Goal: Task Accomplishment & Management: Use online tool/utility

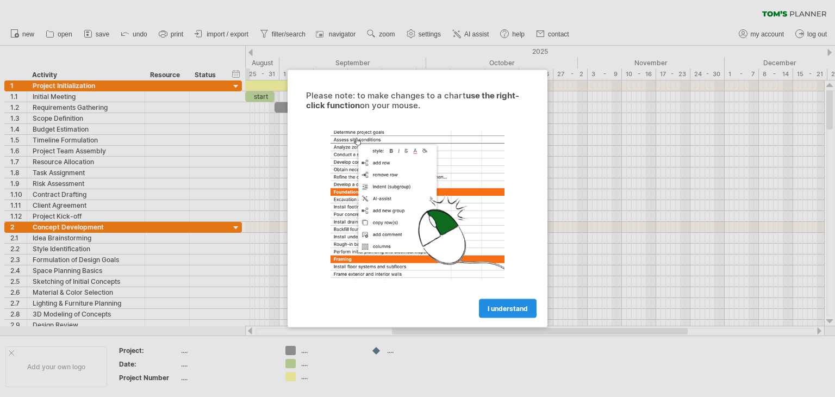
click at [502, 311] on span "I understand" at bounding box center [508, 308] width 40 height 8
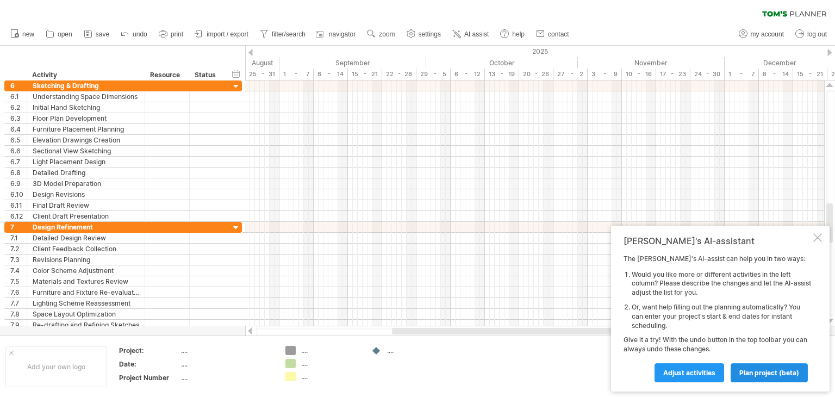
click at [761, 372] on span "plan project (beta)" at bounding box center [769, 373] width 60 height 8
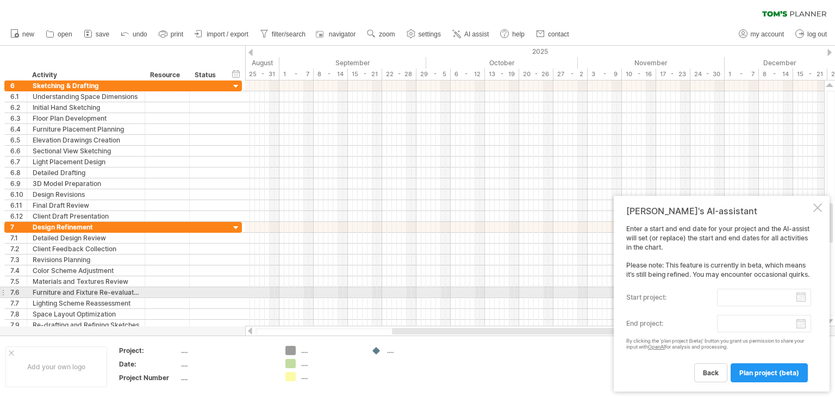
click at [754, 299] on input "start project:" at bounding box center [764, 297] width 94 height 17
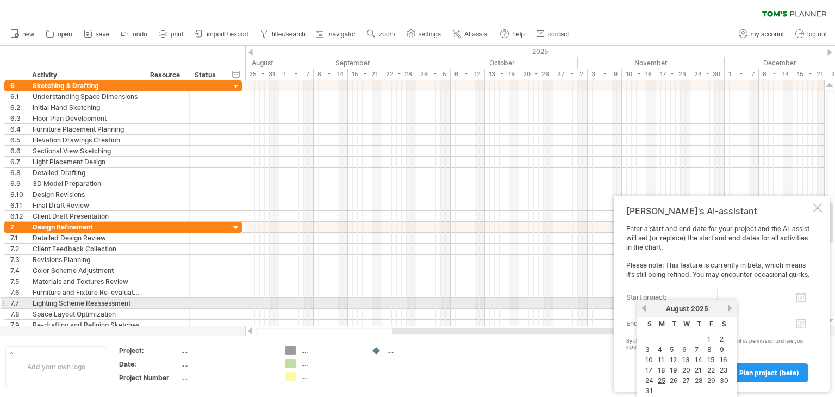
click at [645, 304] on link "previous" at bounding box center [644, 308] width 8 height 8
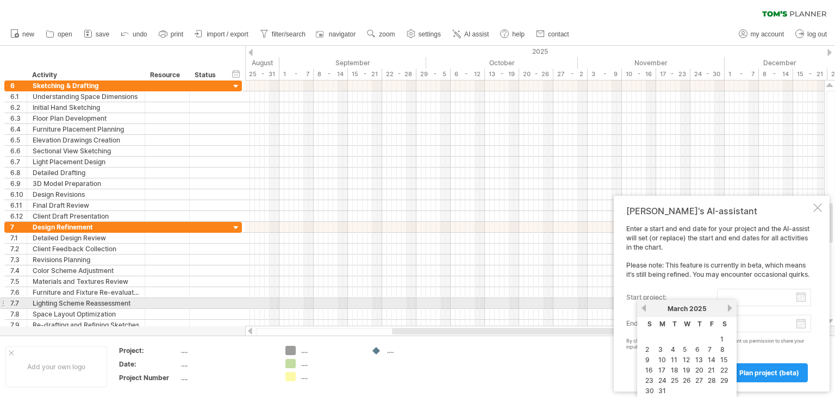
click at [645, 304] on link "previous" at bounding box center [644, 308] width 8 height 8
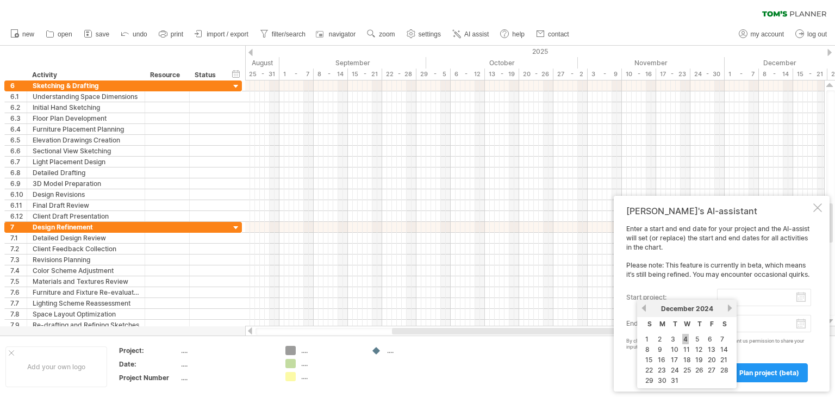
click at [682, 338] on link "4" at bounding box center [685, 339] width 7 height 10
type input "********"
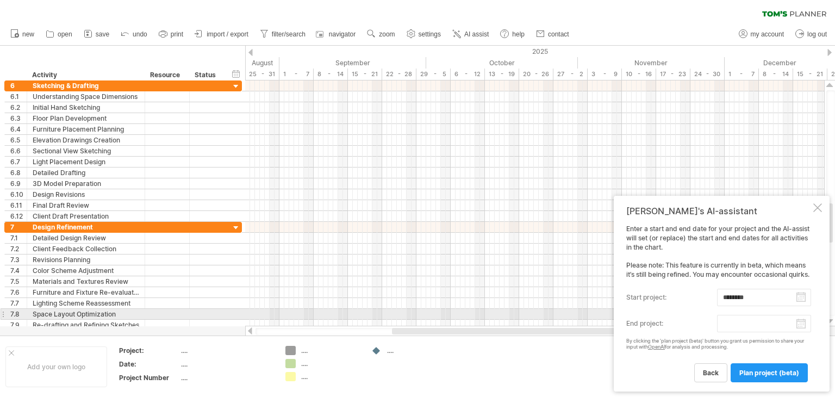
click at [735, 316] on input "end project:" at bounding box center [764, 323] width 94 height 17
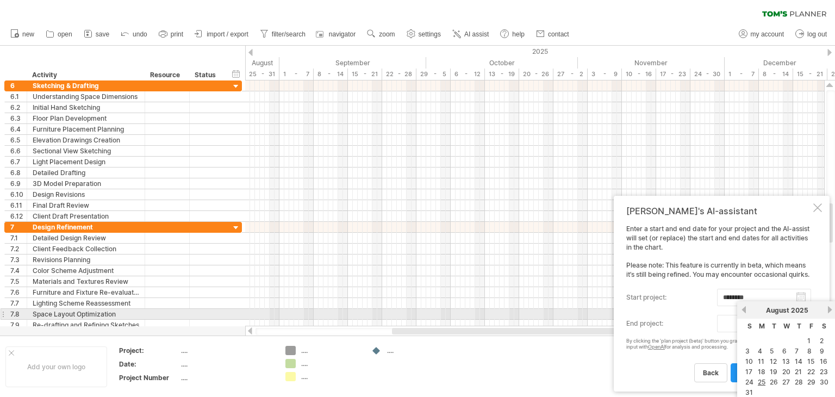
click at [742, 310] on link "previous" at bounding box center [744, 310] width 8 height 8
click at [743, 313] on link "previous" at bounding box center [744, 310] width 8 height 8
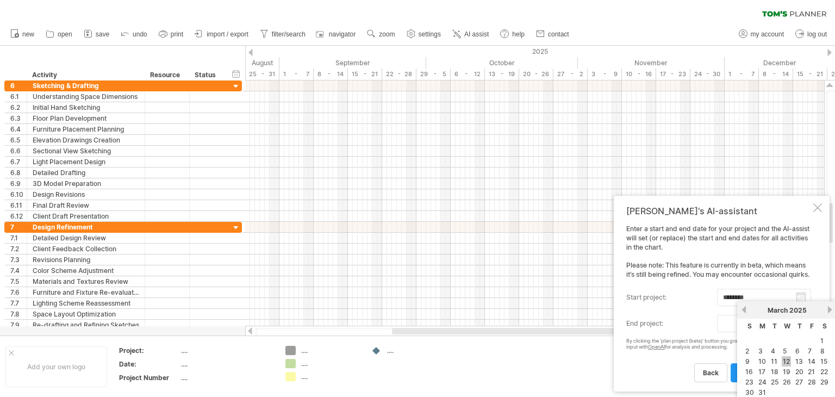
click at [788, 361] on link "12" at bounding box center [786, 361] width 9 height 10
type input "********"
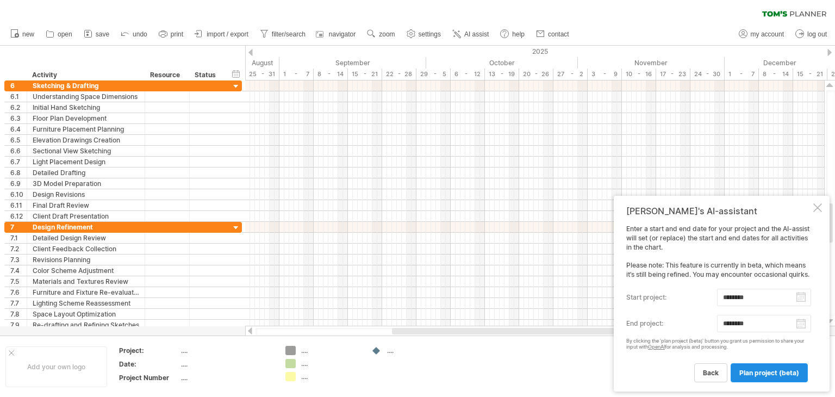
click at [742, 372] on span "plan project (beta)" at bounding box center [769, 373] width 60 height 8
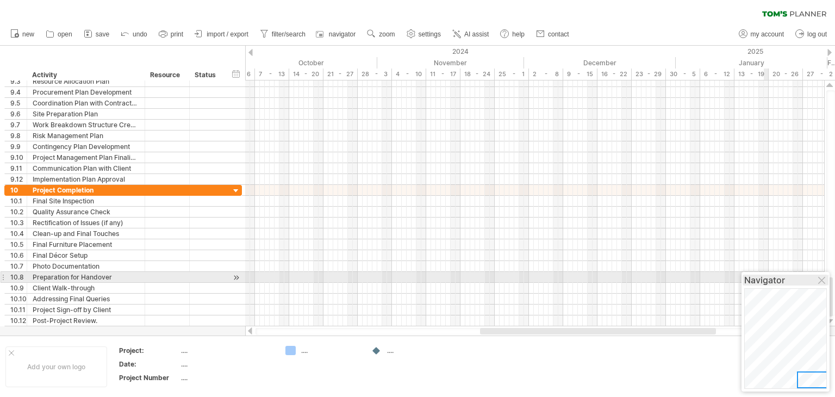
click at [816, 279] on div "Navigator" at bounding box center [785, 280] width 83 height 11
click at [825, 279] on div at bounding box center [822, 281] width 9 height 9
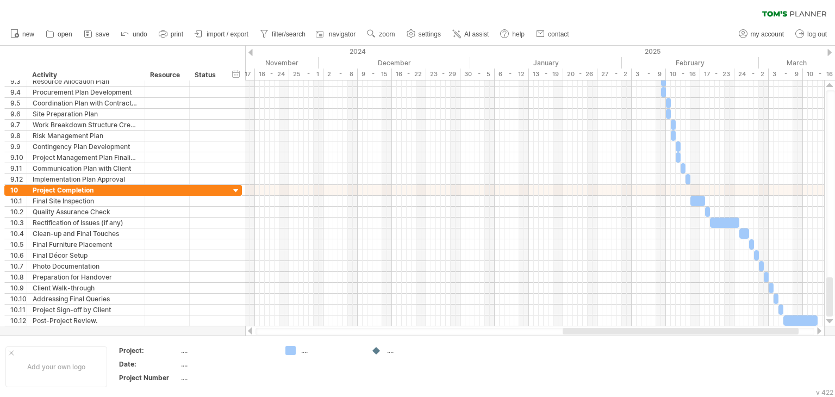
drag, startPoint x: 679, startPoint y: 331, endPoint x: 761, endPoint y: 329, distance: 81.6
click at [761, 330] on div at bounding box center [681, 331] width 236 height 7
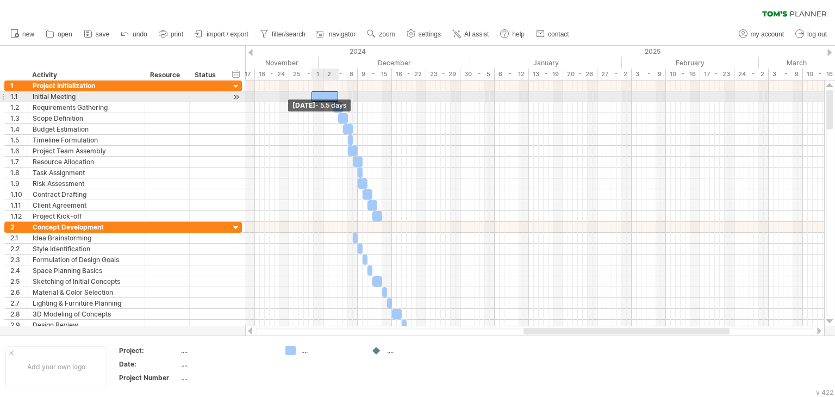
drag, startPoint x: 334, startPoint y: 95, endPoint x: 313, endPoint y: 97, distance: 21.3
click at [313, 97] on span at bounding box center [311, 96] width 4 height 10
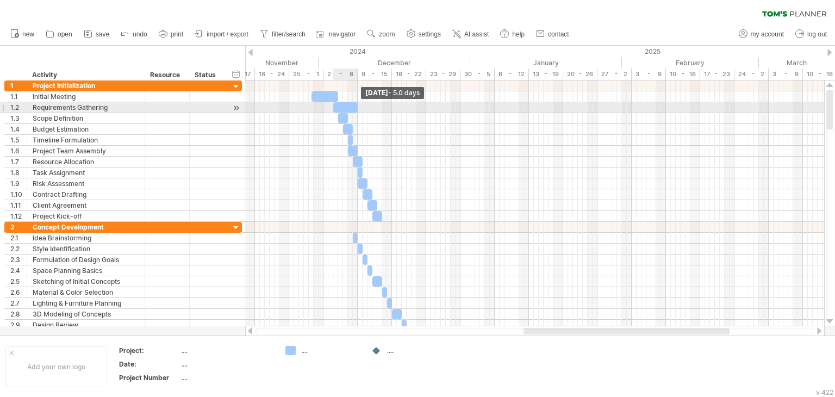
drag, startPoint x: 341, startPoint y: 108, endPoint x: 356, endPoint y: 109, distance: 14.7
click at [356, 109] on span at bounding box center [358, 107] width 4 height 10
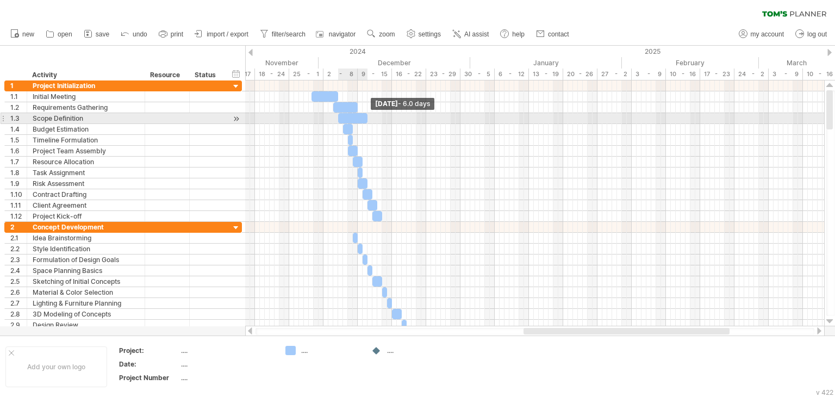
drag, startPoint x: 346, startPoint y: 116, endPoint x: 365, endPoint y: 118, distance: 19.2
click at [365, 118] on div at bounding box center [352, 118] width 29 height 10
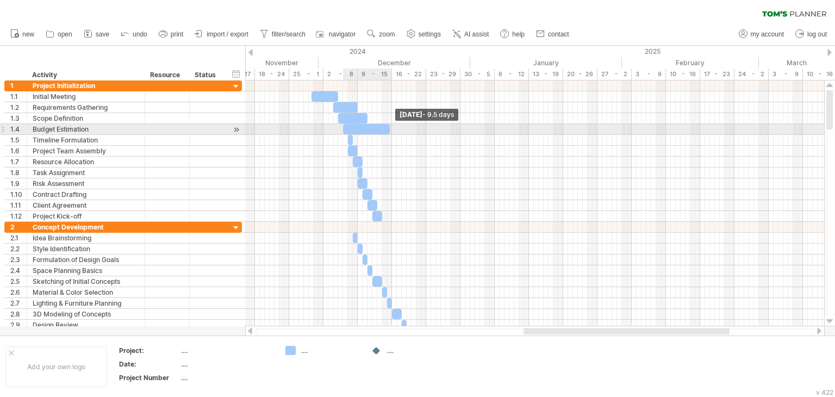
drag, startPoint x: 352, startPoint y: 128, endPoint x: 389, endPoint y: 129, distance: 37.0
click at [389, 129] on span at bounding box center [390, 129] width 4 height 10
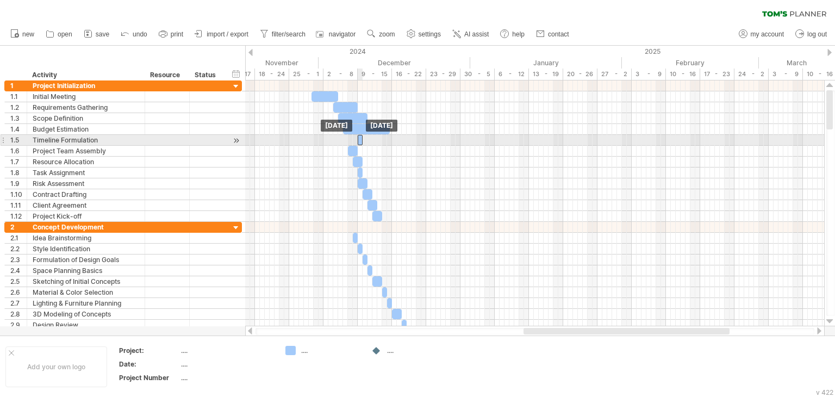
drag, startPoint x: 350, startPoint y: 140, endPoint x: 361, endPoint y: 140, distance: 10.9
click at [361, 140] on div at bounding box center [360, 140] width 5 height 10
drag, startPoint x: 358, startPoint y: 141, endPoint x: 320, endPoint y: 139, distance: 38.1
click at [320, 139] on span at bounding box center [318, 140] width 4 height 10
drag, startPoint x: 320, startPoint y: 139, endPoint x: 340, endPoint y: 140, distance: 20.2
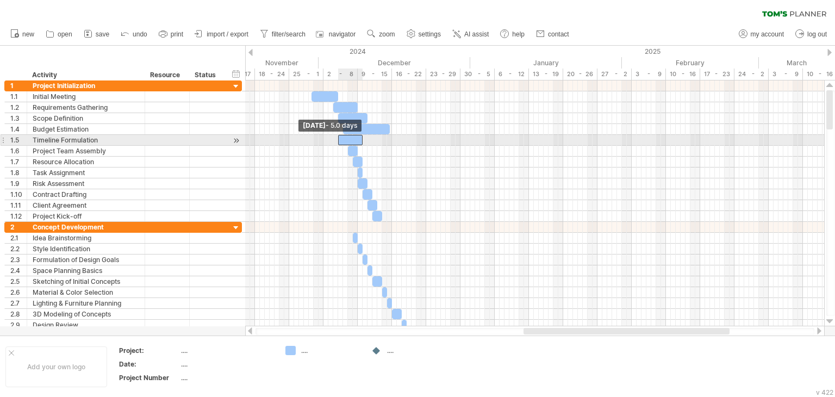
click at [340, 140] on div at bounding box center [350, 140] width 24 height 10
drag, startPoint x: 362, startPoint y: 140, endPoint x: 376, endPoint y: 140, distance: 14.1
click at [376, 140] on span at bounding box center [377, 140] width 4 height 10
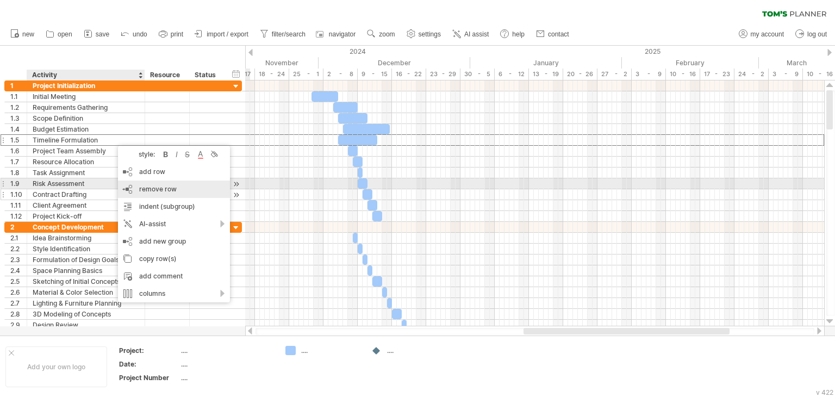
click at [161, 187] on span "remove row" at bounding box center [158, 189] width 38 height 8
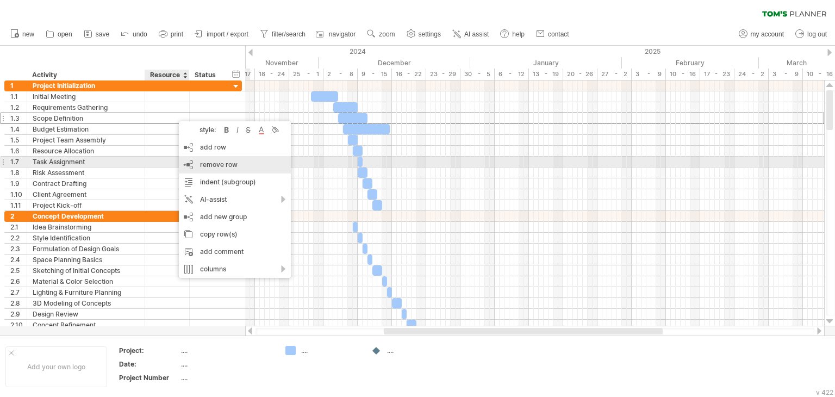
click at [215, 164] on span "remove row" at bounding box center [219, 164] width 38 height 8
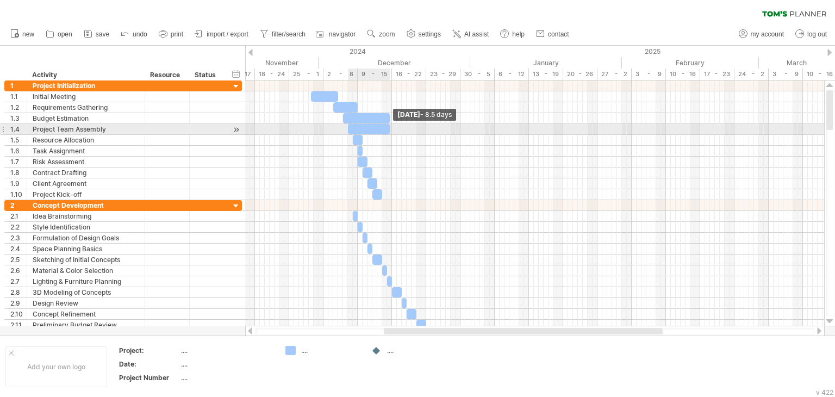
drag, startPoint x: 356, startPoint y: 127, endPoint x: 387, endPoint y: 129, distance: 31.6
click at [388, 129] on span at bounding box center [390, 129] width 4 height 10
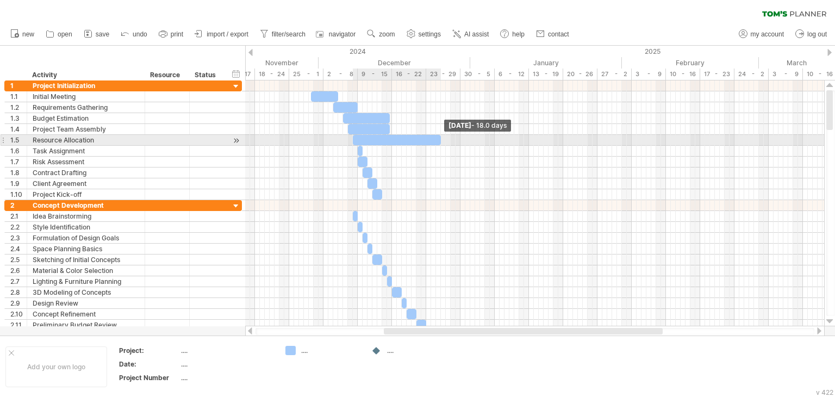
drag, startPoint x: 360, startPoint y: 139, endPoint x: 439, endPoint y: 142, distance: 78.9
click at [439, 142] on span at bounding box center [441, 140] width 4 height 10
drag, startPoint x: 357, startPoint y: 147, endPoint x: 335, endPoint y: 144, distance: 22.0
click at [335, 144] on div "[DATE] - 18.0 days [DATE] - 5.5 days" at bounding box center [534, 203] width 579 height 246
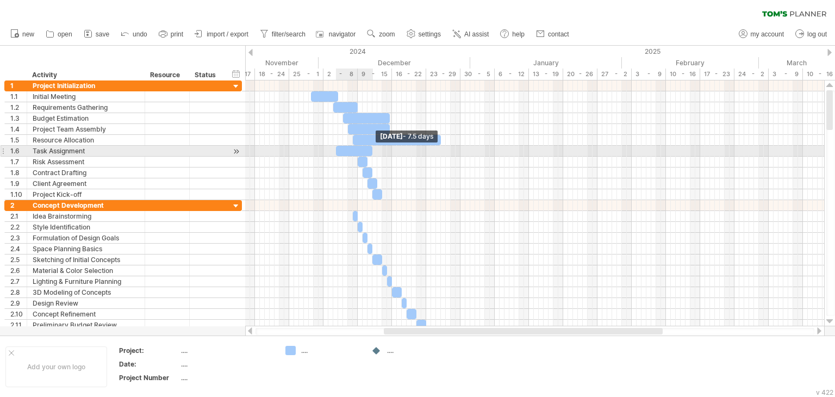
drag, startPoint x: 362, startPoint y: 150, endPoint x: 372, endPoint y: 148, distance: 10.5
click at [372, 148] on span at bounding box center [372, 151] width 4 height 10
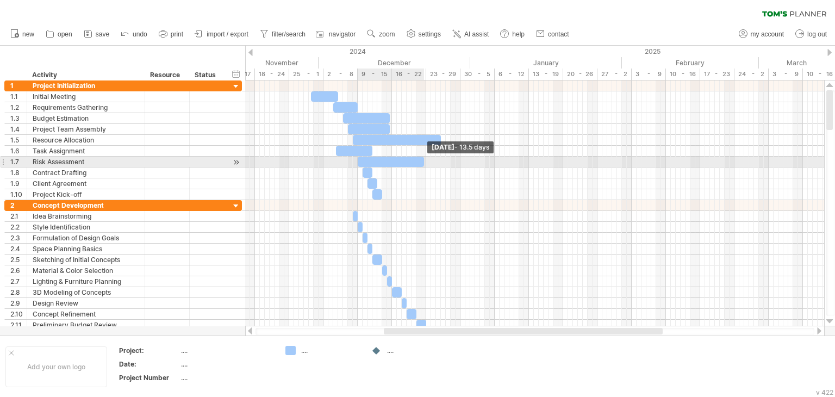
drag, startPoint x: 368, startPoint y: 159, endPoint x: 424, endPoint y: 159, distance: 56.5
click at [424, 159] on span at bounding box center [424, 162] width 4 height 10
drag, startPoint x: 372, startPoint y: 172, endPoint x: 394, endPoint y: 165, distance: 23.4
click at [392, 165] on div at bounding box center [392, 140] width 0 height 120
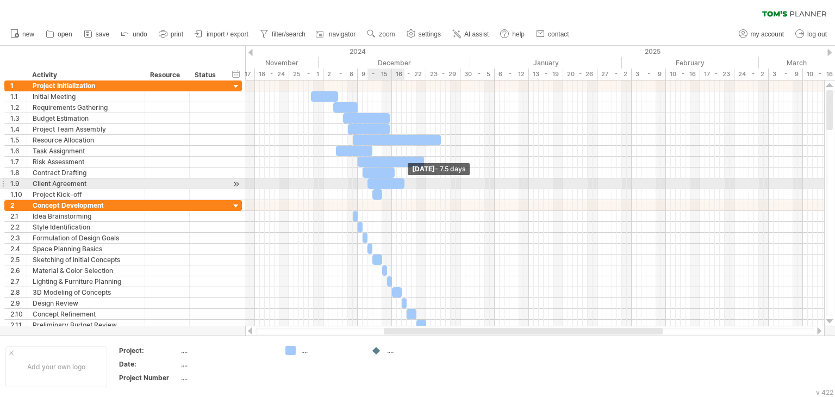
drag, startPoint x: 376, startPoint y: 183, endPoint x: 404, endPoint y: 179, distance: 28.1
click at [404, 179] on span at bounding box center [404, 183] width 4 height 10
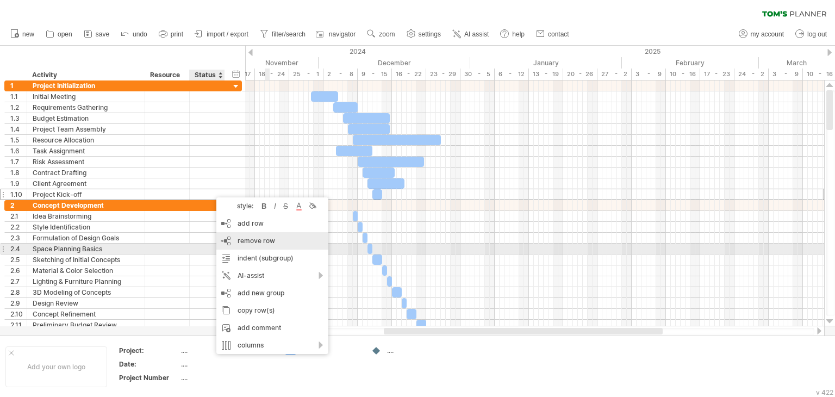
click at [260, 244] on span "remove row" at bounding box center [257, 241] width 38 height 8
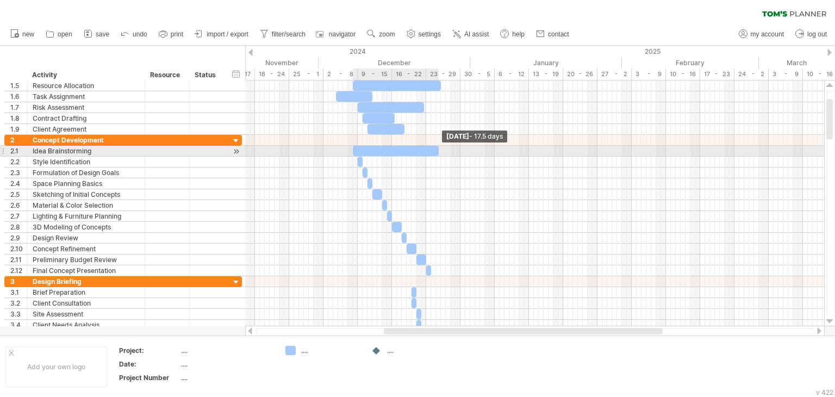
drag, startPoint x: 355, startPoint y: 148, endPoint x: 437, endPoint y: 146, distance: 81.6
click at [437, 146] on span at bounding box center [439, 151] width 4 height 10
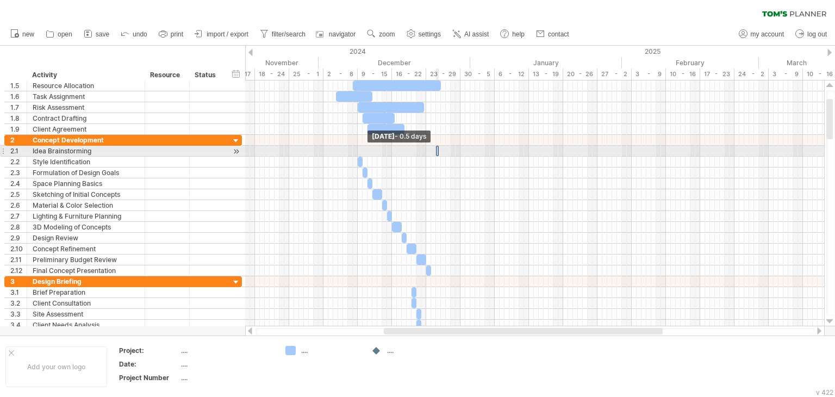
drag, startPoint x: 351, startPoint y: 148, endPoint x: 531, endPoint y: 147, distance: 179.4
click at [531, 147] on div "[DATE] - 17.5 days [DATE] - 0.5 days" at bounding box center [534, 203] width 579 height 246
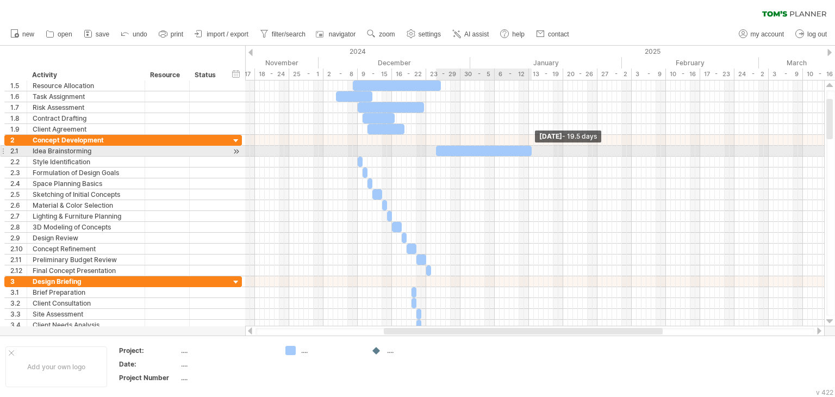
drag, startPoint x: 439, startPoint y: 148, endPoint x: 533, endPoint y: 147, distance: 93.5
click at [533, 147] on span at bounding box center [532, 151] width 4 height 10
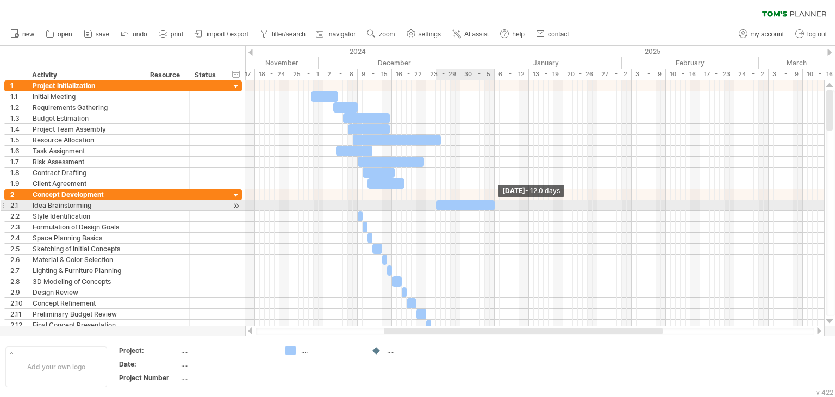
drag, startPoint x: 532, startPoint y: 207, endPoint x: 492, endPoint y: 202, distance: 41.0
click at [493, 202] on span at bounding box center [495, 205] width 4 height 10
drag, startPoint x: 433, startPoint y: 202, endPoint x: 444, endPoint y: 201, distance: 10.9
click at [444, 201] on span at bounding box center [446, 205] width 4 height 10
drag, startPoint x: 489, startPoint y: 204, endPoint x: 459, endPoint y: 202, distance: 30.0
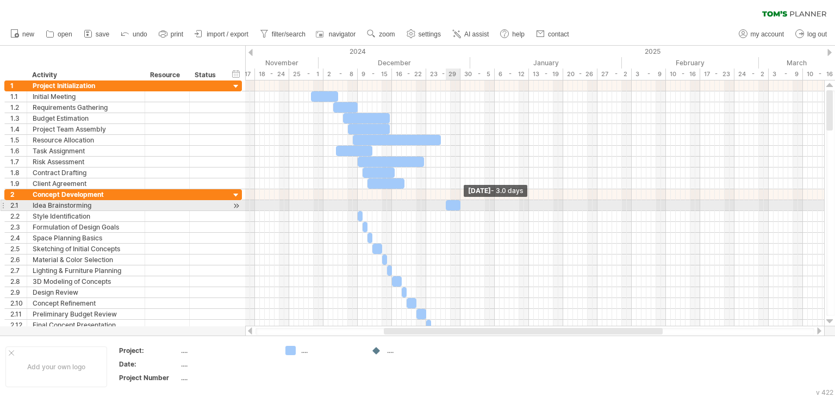
click at [459, 202] on span at bounding box center [460, 205] width 4 height 10
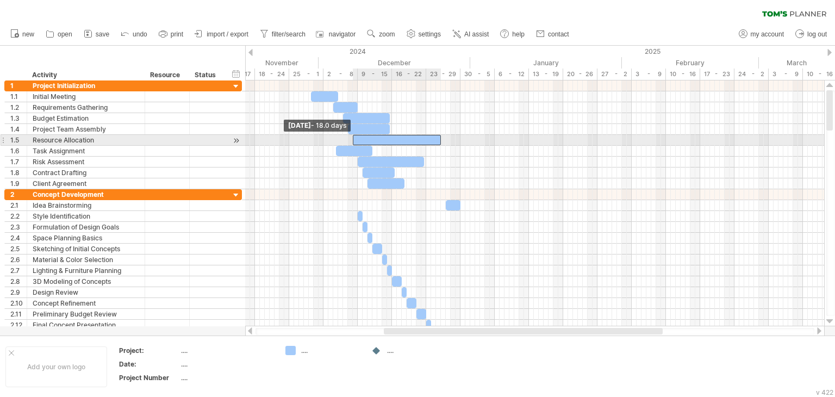
click at [353, 135] on span at bounding box center [353, 140] width 4 height 10
drag, startPoint x: 353, startPoint y: 136, endPoint x: 368, endPoint y: 138, distance: 15.4
click at [368, 138] on span at bounding box center [367, 140] width 4 height 10
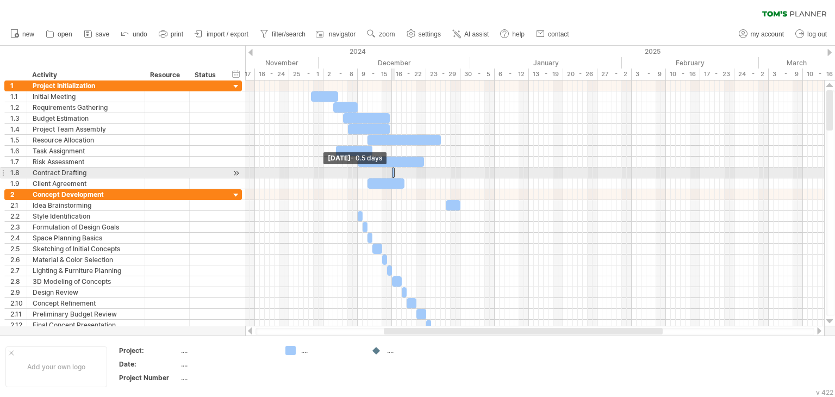
drag, startPoint x: 362, startPoint y: 172, endPoint x: 402, endPoint y: 172, distance: 40.2
click at [402, 172] on div "[DATE] - 3.0 days [DATE] - 0.5 days" at bounding box center [534, 203] width 579 height 246
drag, startPoint x: 400, startPoint y: 170, endPoint x: 434, endPoint y: 168, distance: 34.9
click at [434, 168] on span at bounding box center [436, 172] width 4 height 10
drag, startPoint x: 434, startPoint y: 171, endPoint x: 407, endPoint y: 174, distance: 27.9
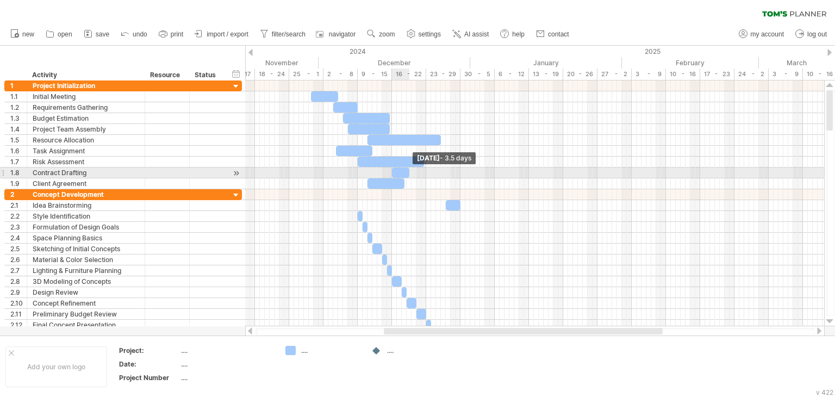
click at [407, 174] on span at bounding box center [409, 172] width 4 height 10
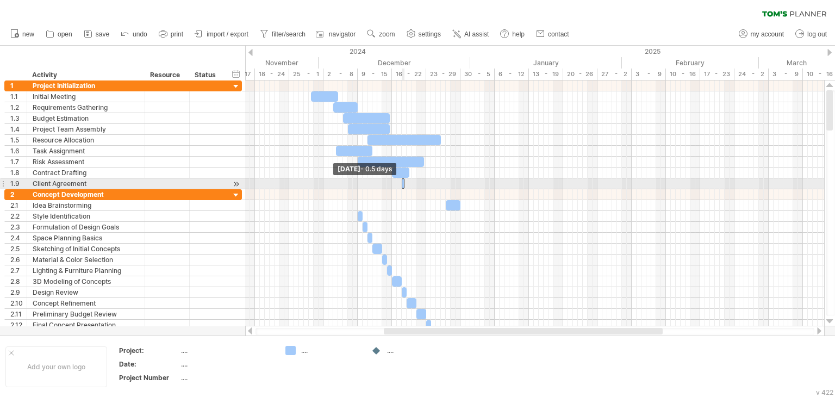
drag, startPoint x: 365, startPoint y: 181, endPoint x: 413, endPoint y: 180, distance: 47.3
click at [413, 180] on div "[DATE] - 3.5 days [DATE] - 0.5 days" at bounding box center [534, 203] width 579 height 246
drag, startPoint x: 402, startPoint y: 179, endPoint x: 416, endPoint y: 179, distance: 13.6
click at [416, 179] on div at bounding box center [410, 183] width 17 height 10
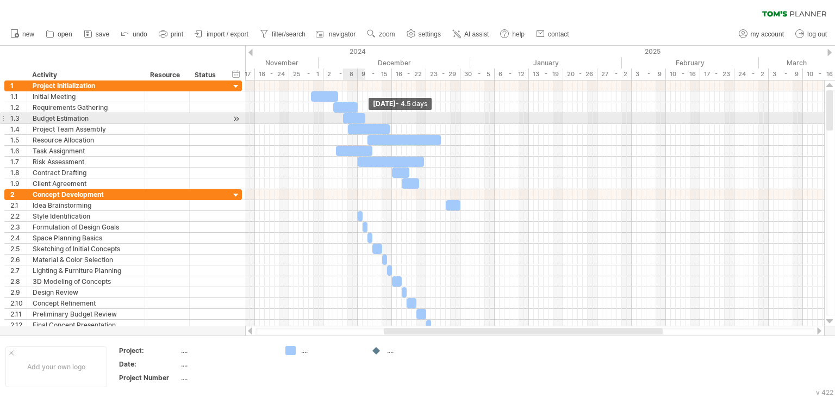
drag, startPoint x: 387, startPoint y: 117, endPoint x: 363, endPoint y: 122, distance: 24.4
click at [363, 122] on span at bounding box center [365, 118] width 4 height 10
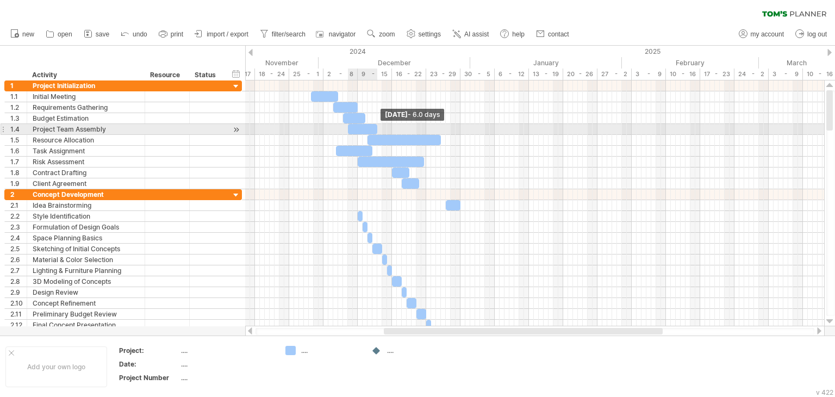
drag, startPoint x: 391, startPoint y: 128, endPoint x: 378, endPoint y: 127, distance: 13.1
click at [378, 127] on span at bounding box center [377, 129] width 4 height 10
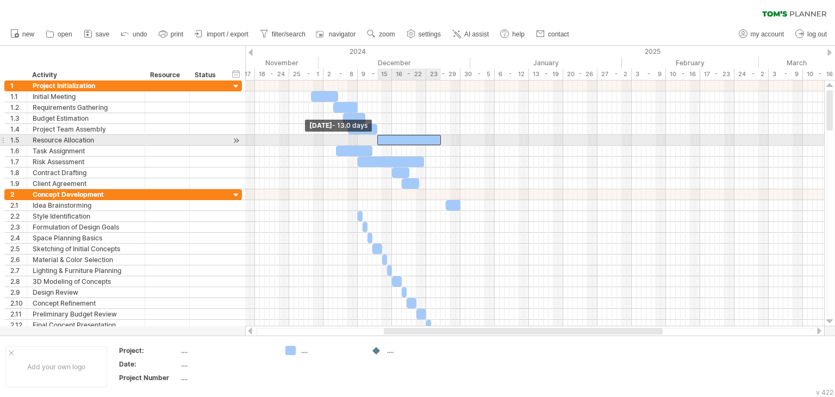
drag, startPoint x: 369, startPoint y: 135, endPoint x: 378, endPoint y: 135, distance: 9.8
click at [378, 135] on span at bounding box center [377, 140] width 4 height 10
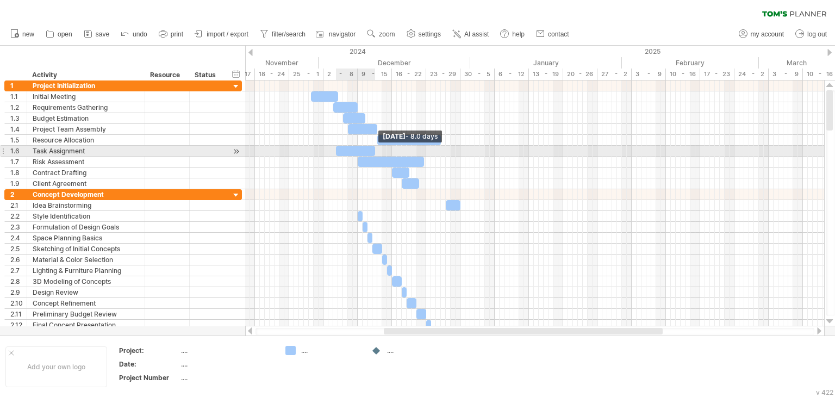
click at [376, 150] on span at bounding box center [375, 151] width 4 height 10
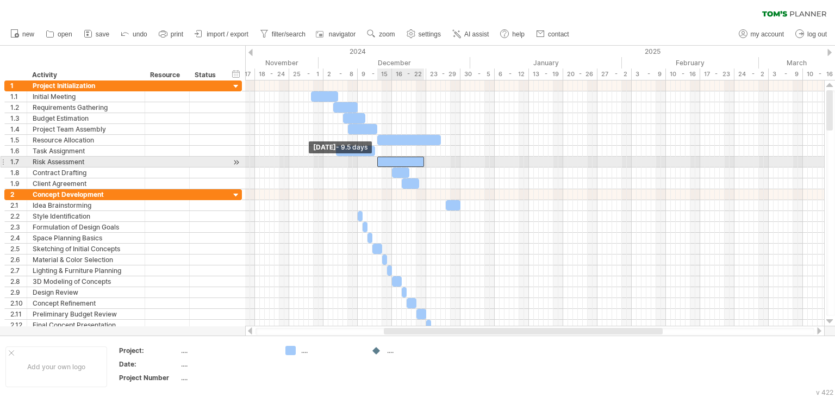
drag, startPoint x: 357, startPoint y: 158, endPoint x: 377, endPoint y: 158, distance: 20.1
click at [377, 158] on span at bounding box center [377, 162] width 4 height 10
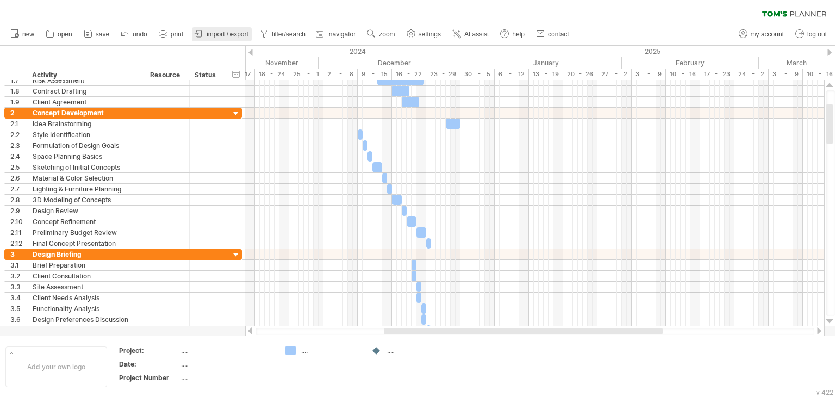
click at [226, 34] on span "import / export" at bounding box center [228, 34] width 42 height 8
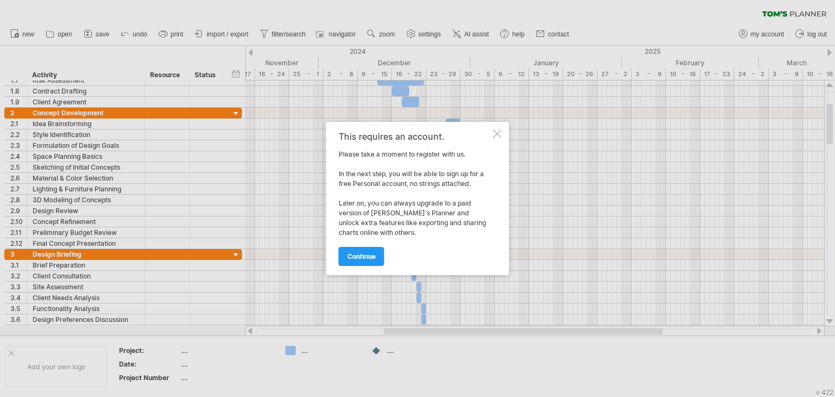
click at [493, 135] on div at bounding box center [497, 133] width 9 height 9
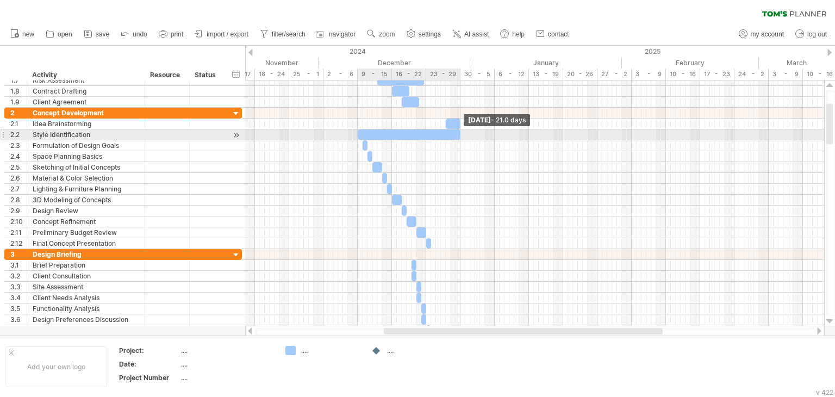
drag, startPoint x: 362, startPoint y: 134, endPoint x: 460, endPoint y: 134, distance: 98.4
click at [460, 134] on span at bounding box center [460, 134] width 4 height 10
drag, startPoint x: 357, startPoint y: 134, endPoint x: 439, endPoint y: 138, distance: 82.2
click at [439, 138] on span at bounding box center [441, 134] width 4 height 10
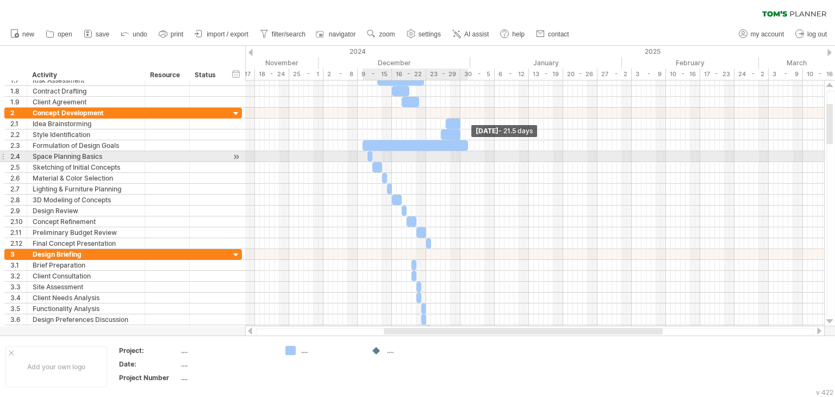
drag, startPoint x: 368, startPoint y: 145, endPoint x: 468, endPoint y: 152, distance: 100.9
click at [468, 152] on div "[DATE] - 21.5 days [DATE] - 4.0 days" at bounding box center [534, 203] width 579 height 246
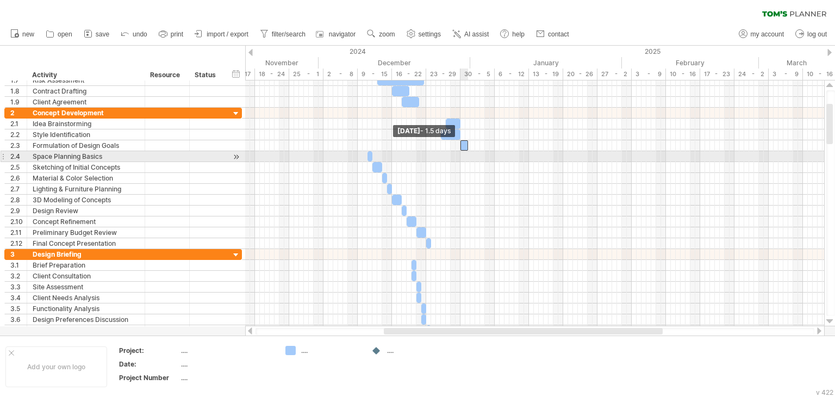
drag, startPoint x: 362, startPoint y: 145, endPoint x: 461, endPoint y: 153, distance: 98.8
click at [461, 153] on div "[DATE] - 21.5 days [DATE] - 1.5 days" at bounding box center [534, 203] width 579 height 246
drag, startPoint x: 369, startPoint y: 155, endPoint x: 459, endPoint y: 153, distance: 90.8
click at [459, 153] on div "[DATE] - 21.5 days [DATE] - 0.5 days" at bounding box center [534, 203] width 579 height 246
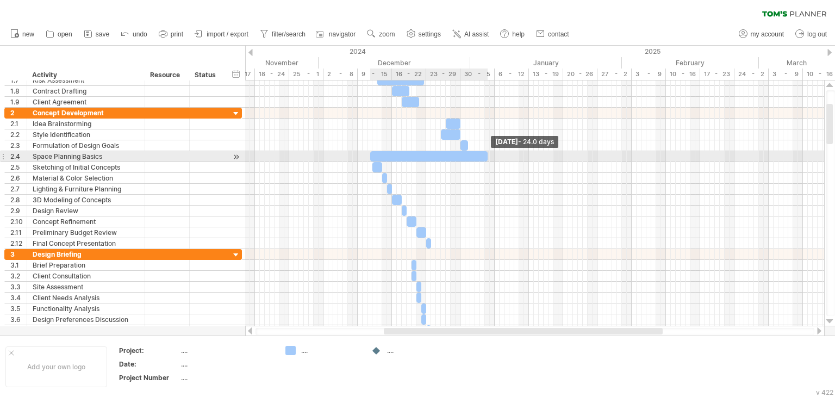
drag, startPoint x: 374, startPoint y: 153, endPoint x: 489, endPoint y: 155, distance: 114.7
click at [489, 155] on span at bounding box center [488, 156] width 4 height 10
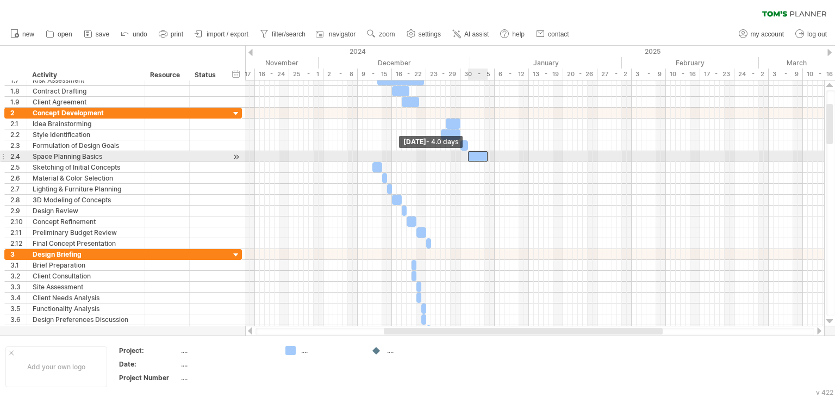
drag, startPoint x: 370, startPoint y: 153, endPoint x: 468, endPoint y: 155, distance: 97.3
click at [468, 155] on span at bounding box center [468, 156] width 4 height 10
drag, startPoint x: 486, startPoint y: 158, endPoint x: 480, endPoint y: 157, distance: 5.5
click at [481, 157] on span at bounding box center [483, 156] width 4 height 10
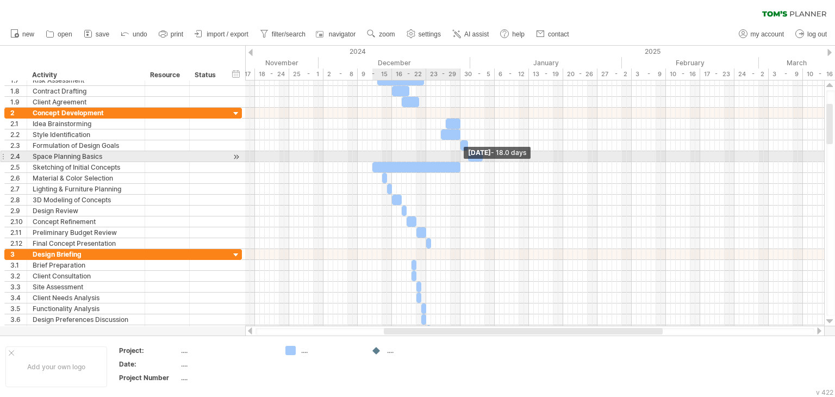
drag, startPoint x: 382, startPoint y: 163, endPoint x: 462, endPoint y: 159, distance: 79.5
click at [462, 159] on div "[DATE] - 18.0 days [DATE] - 4.0 days" at bounding box center [534, 203] width 579 height 246
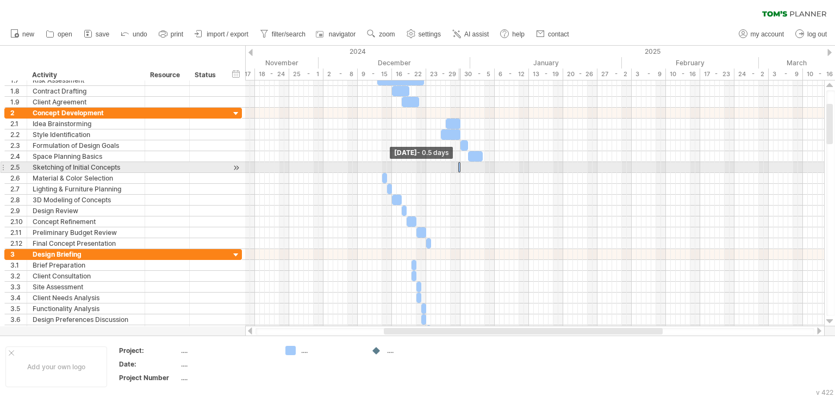
drag, startPoint x: 372, startPoint y: 167, endPoint x: 474, endPoint y: 166, distance: 101.1
click at [474, 166] on div "[DATE] - 18.0 days [DATE] - 0.5 days" at bounding box center [534, 203] width 579 height 246
click at [452, 167] on span at bounding box center [453, 167] width 4 height 10
drag, startPoint x: 461, startPoint y: 167, endPoint x: 466, endPoint y: 166, distance: 6.2
click at [466, 166] on span at bounding box center [468, 167] width 4 height 10
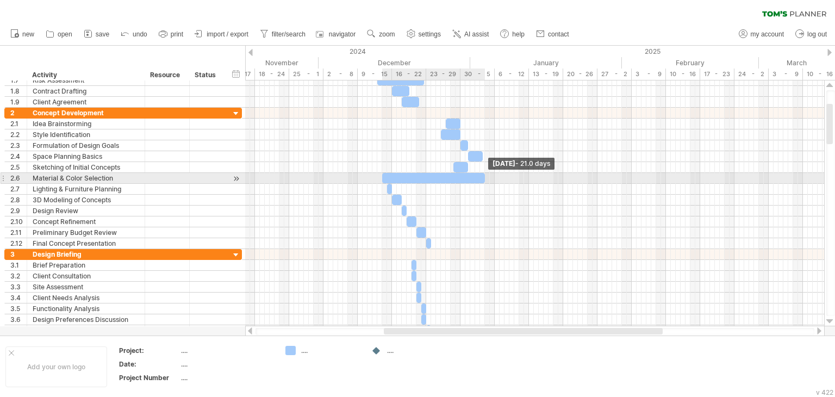
drag, startPoint x: 387, startPoint y: 176, endPoint x: 485, endPoint y: 175, distance: 97.9
click at [485, 175] on span at bounding box center [485, 178] width 4 height 10
drag, startPoint x: 383, startPoint y: 177, endPoint x: 449, endPoint y: 178, distance: 66.4
click at [449, 178] on span at bounding box center [448, 178] width 4 height 10
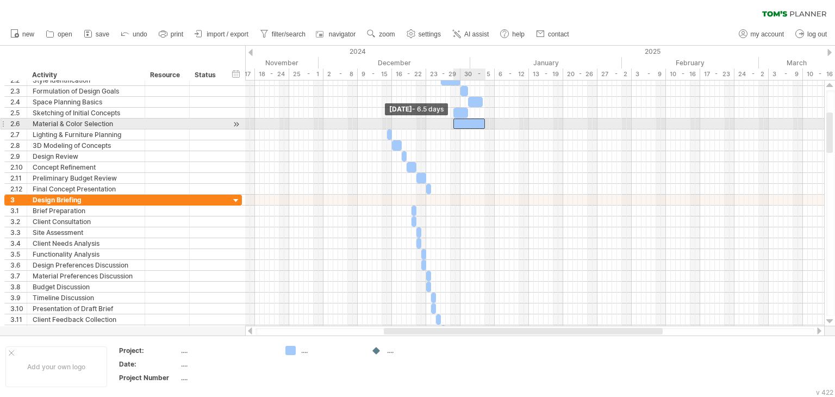
click at [452, 125] on span at bounding box center [453, 124] width 4 height 10
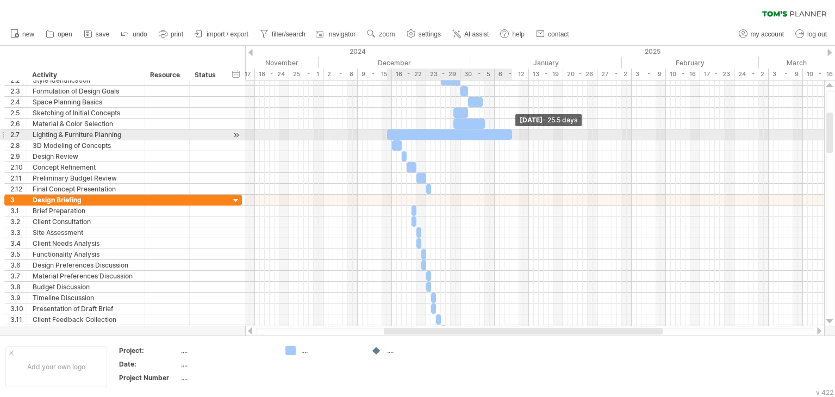
drag, startPoint x: 389, startPoint y: 133, endPoint x: 508, endPoint y: 131, distance: 119.1
click at [508, 131] on div at bounding box center [449, 134] width 125 height 10
drag, startPoint x: 385, startPoint y: 133, endPoint x: 453, endPoint y: 135, distance: 67.5
click at [453, 135] on span at bounding box center [455, 134] width 4 height 10
click at [454, 134] on span at bounding box center [453, 134] width 4 height 10
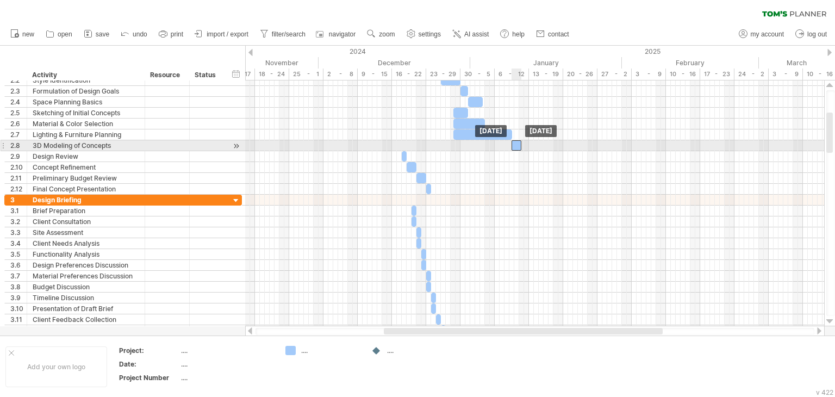
drag, startPoint x: 399, startPoint y: 142, endPoint x: 519, endPoint y: 144, distance: 120.2
click at [519, 144] on div at bounding box center [517, 145] width 10 height 10
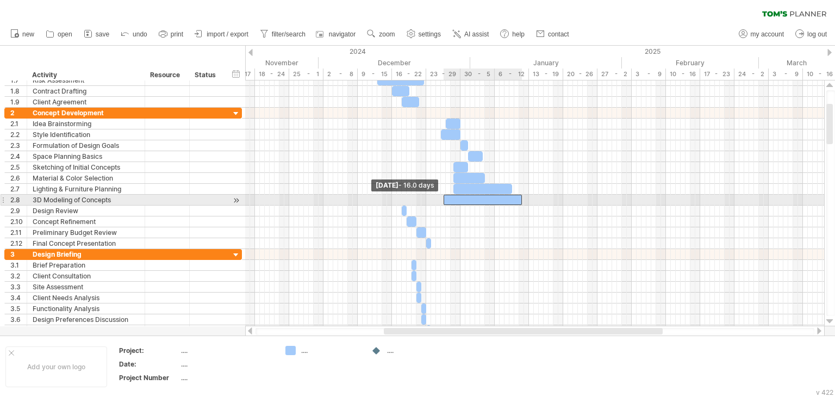
drag, startPoint x: 513, startPoint y: 198, endPoint x: 446, endPoint y: 199, distance: 67.4
click at [446, 199] on div at bounding box center [483, 200] width 78 height 10
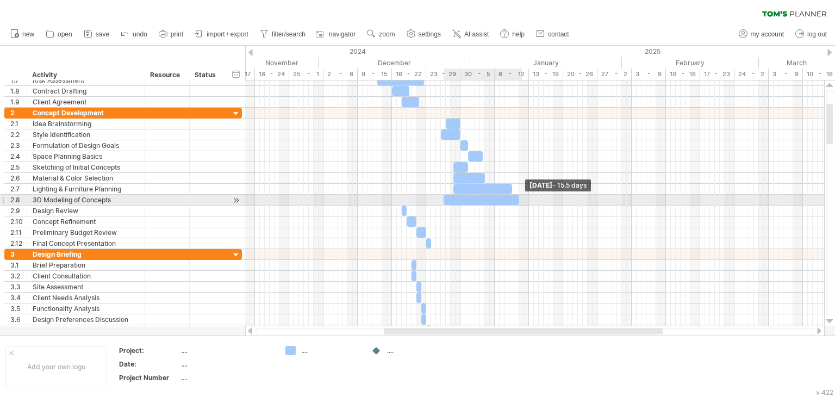
click at [520, 199] on span at bounding box center [519, 200] width 4 height 10
drag, startPoint x: 446, startPoint y: 197, endPoint x: 459, endPoint y: 200, distance: 12.7
click at [459, 200] on div at bounding box center [494, 200] width 76 height 10
drag, startPoint x: 530, startPoint y: 199, endPoint x: 469, endPoint y: 197, distance: 60.9
click at [469, 197] on span at bounding box center [470, 200] width 4 height 10
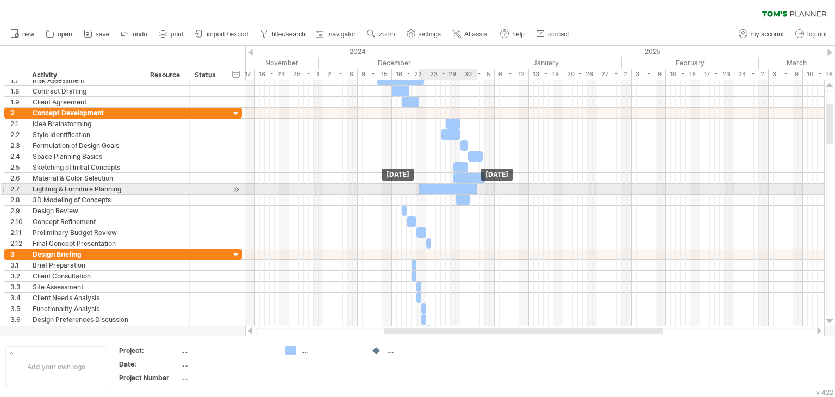
drag, startPoint x: 477, startPoint y: 184, endPoint x: 446, endPoint y: 188, distance: 31.2
click at [446, 188] on div at bounding box center [448, 189] width 59 height 10
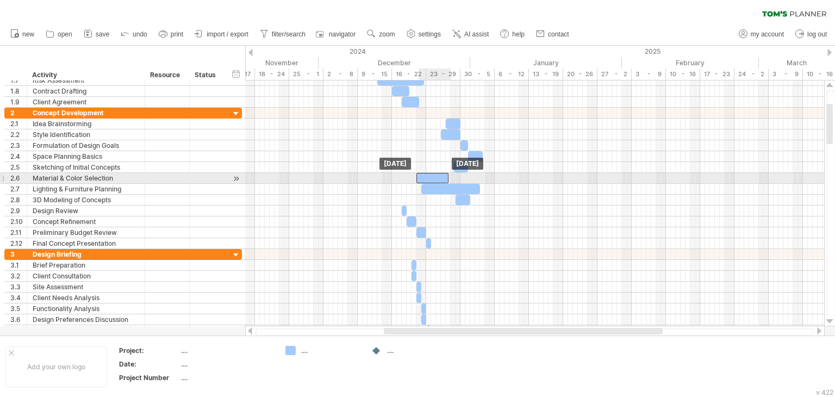
drag, startPoint x: 472, startPoint y: 178, endPoint x: 436, endPoint y: 183, distance: 36.2
click at [392, 183] on div at bounding box center [392, 178] width 0 height 141
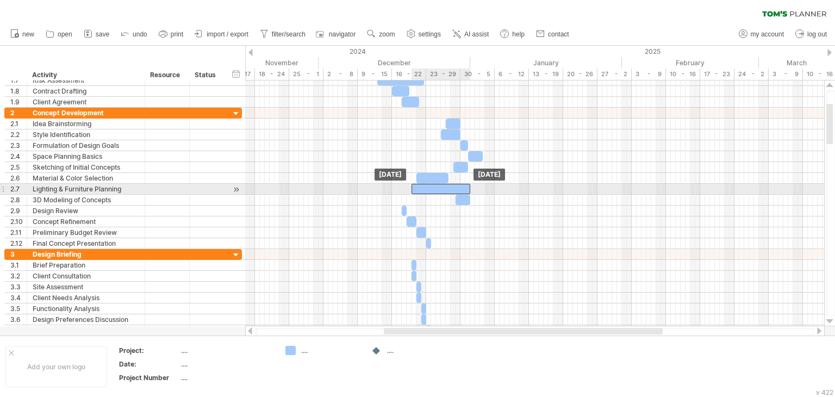
drag, startPoint x: 441, startPoint y: 186, endPoint x: 431, endPoint y: 189, distance: 10.2
click at [431, 189] on div at bounding box center [441, 189] width 59 height 10
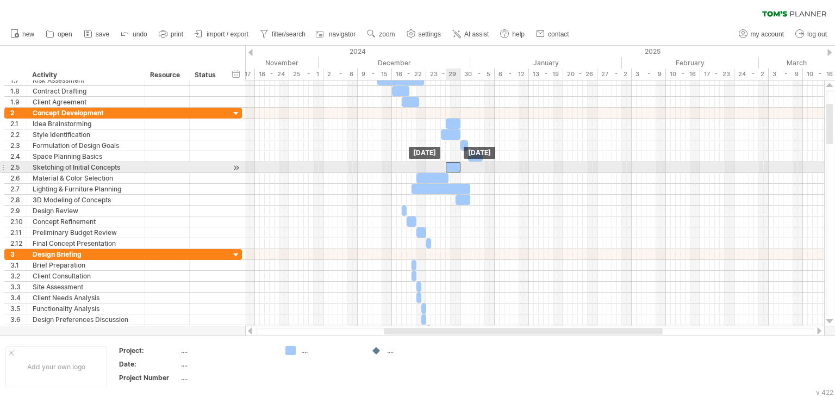
drag, startPoint x: 461, startPoint y: 166, endPoint x: 453, endPoint y: 165, distance: 7.6
click at [453, 165] on div at bounding box center [453, 167] width 15 height 10
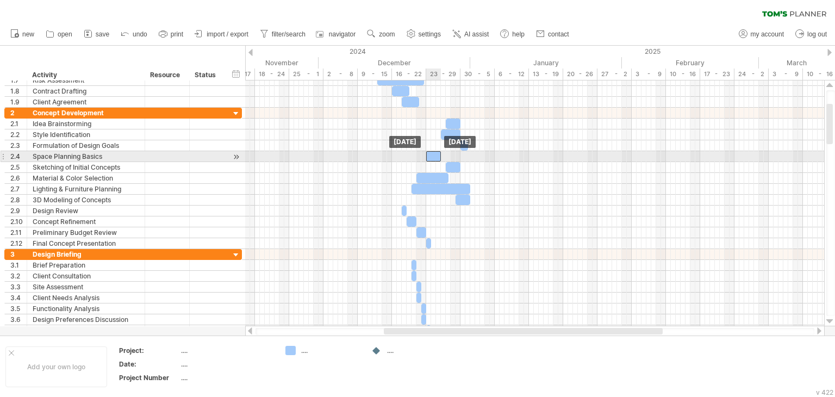
drag, startPoint x: 471, startPoint y: 155, endPoint x: 430, endPoint y: 155, distance: 41.9
click at [430, 155] on div at bounding box center [433, 156] width 15 height 10
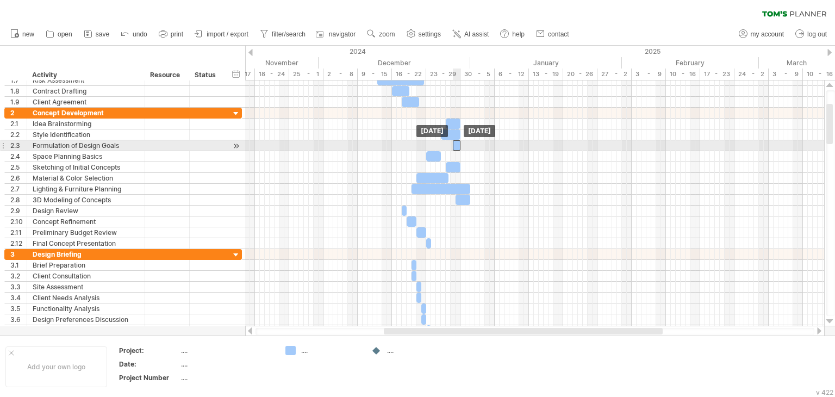
drag, startPoint x: 463, startPoint y: 145, endPoint x: 456, endPoint y: 145, distance: 7.6
click at [456, 145] on div at bounding box center [457, 145] width 8 height 10
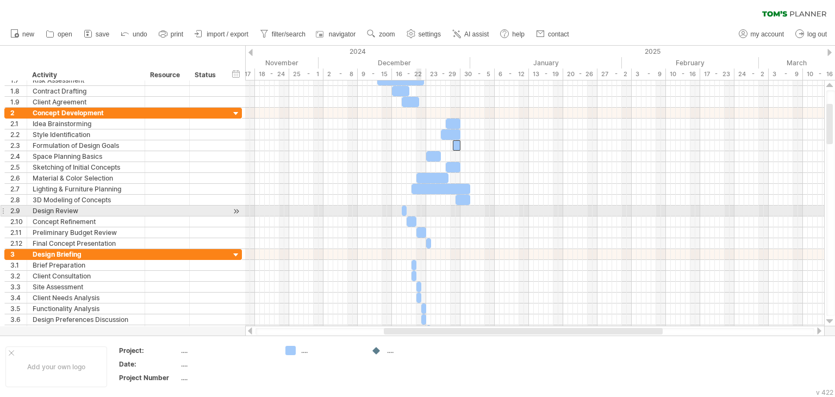
click at [417, 211] on div at bounding box center [534, 211] width 579 height 11
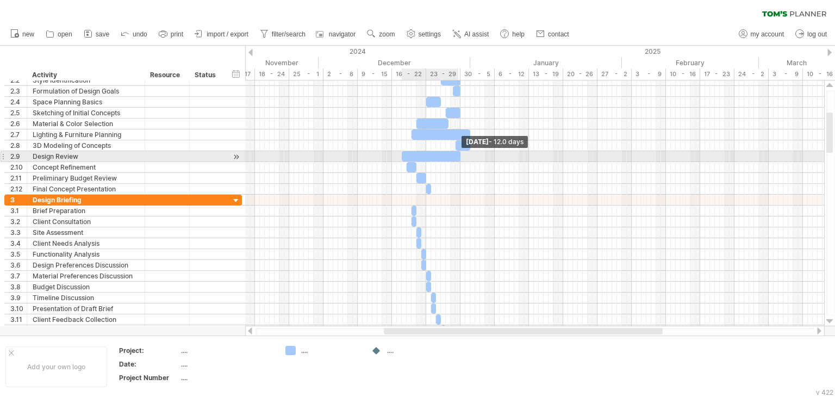
drag, startPoint x: 408, startPoint y: 155, endPoint x: 461, endPoint y: 153, distance: 52.8
click at [461, 153] on span at bounding box center [460, 156] width 4 height 10
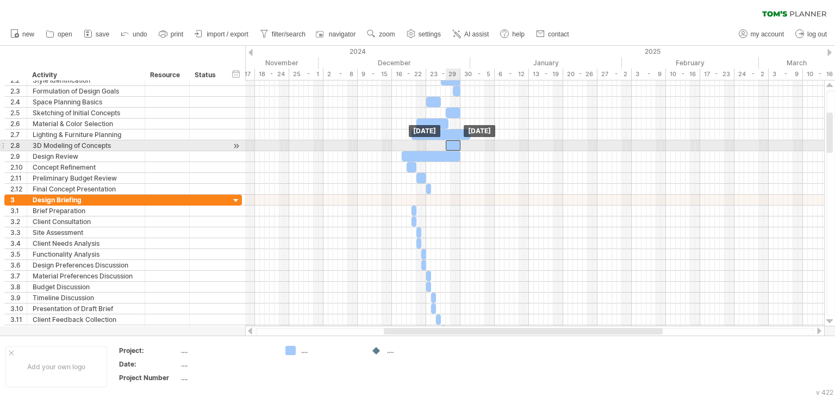
drag, startPoint x: 463, startPoint y: 144, endPoint x: 453, endPoint y: 144, distance: 10.3
click at [453, 144] on div at bounding box center [453, 145] width 15 height 10
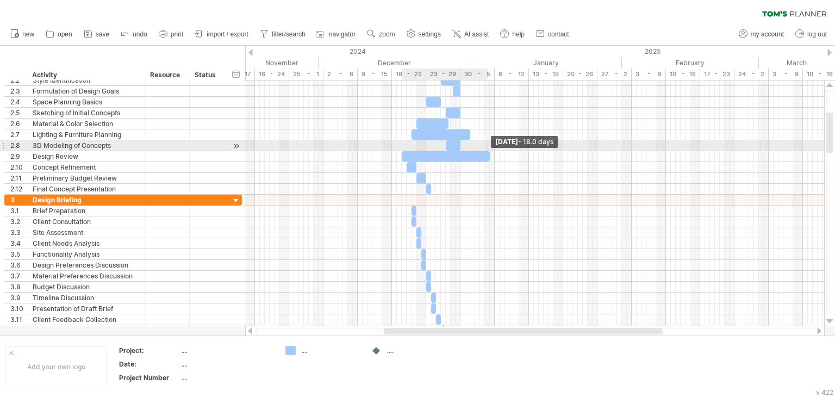
drag, startPoint x: 460, startPoint y: 156, endPoint x: 488, endPoint y: 151, distance: 28.8
click at [488, 151] on span at bounding box center [490, 156] width 4 height 10
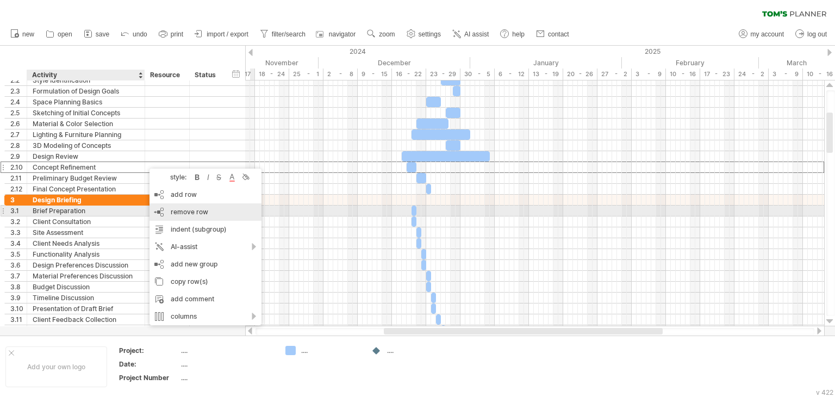
click at [187, 211] on span "remove row" at bounding box center [190, 212] width 38 height 8
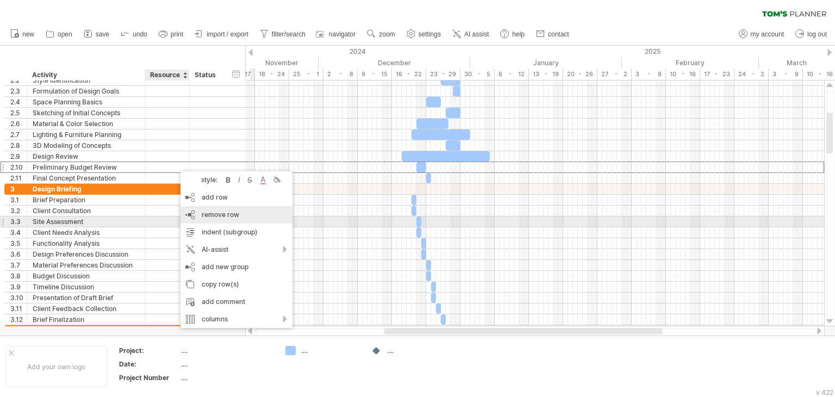
click at [194, 218] on div "remove row remove selected rows" at bounding box center [237, 214] width 112 height 17
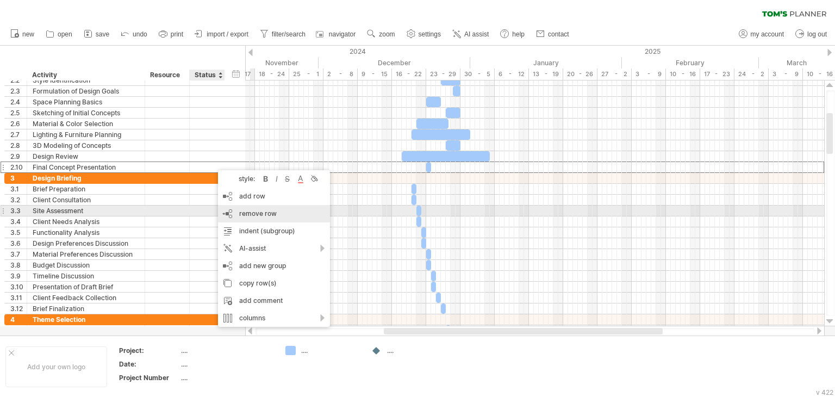
click at [250, 213] on span "remove row" at bounding box center [258, 213] width 38 height 8
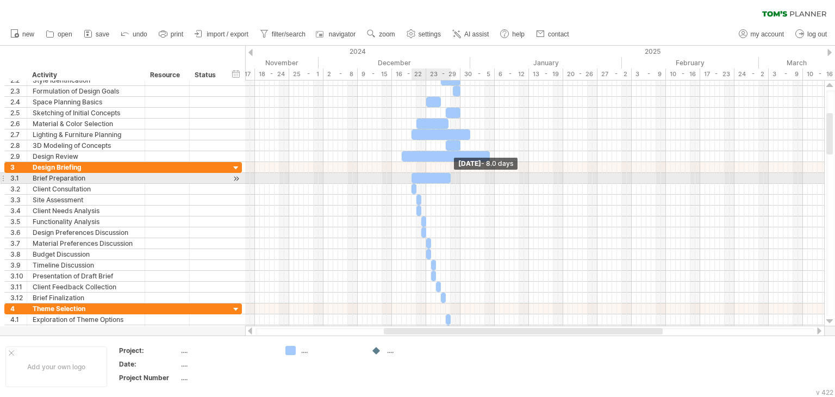
drag, startPoint x: 414, startPoint y: 178, endPoint x: 450, endPoint y: 175, distance: 35.5
click at [450, 175] on span at bounding box center [451, 178] width 4 height 10
drag, startPoint x: 433, startPoint y: 181, endPoint x: 489, endPoint y: 178, distance: 56.1
click at [489, 178] on div at bounding box center [487, 178] width 39 height 10
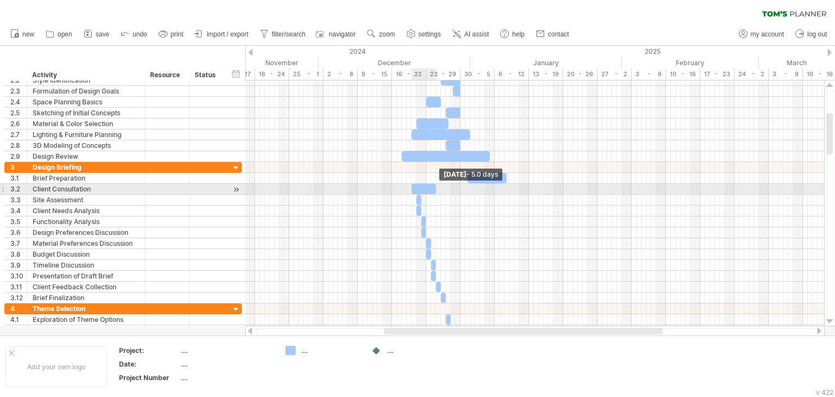
drag, startPoint x: 415, startPoint y: 190, endPoint x: 436, endPoint y: 190, distance: 20.7
click at [436, 190] on span at bounding box center [436, 189] width 4 height 10
drag, startPoint x: 424, startPoint y: 190, endPoint x: 496, endPoint y: 185, distance: 71.9
click at [496, 185] on div at bounding box center [494, 189] width 24 height 10
drag, startPoint x: 418, startPoint y: 198, endPoint x: 510, endPoint y: 194, distance: 92.5
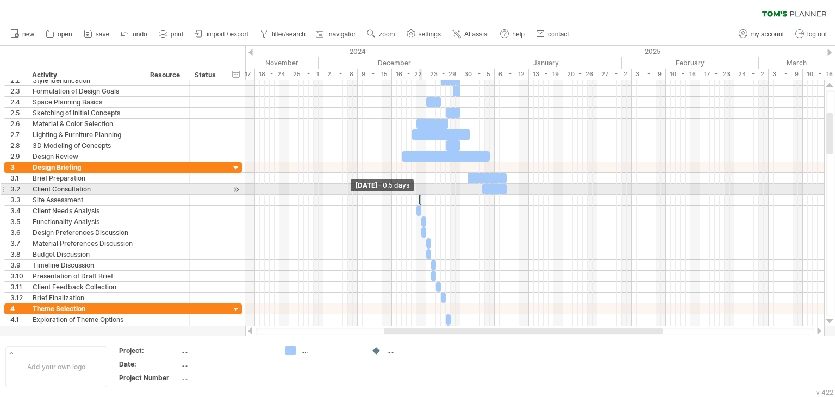
click at [510, 194] on div "[DATE] [DATE] - 0.5 days" at bounding box center [534, 203] width 579 height 246
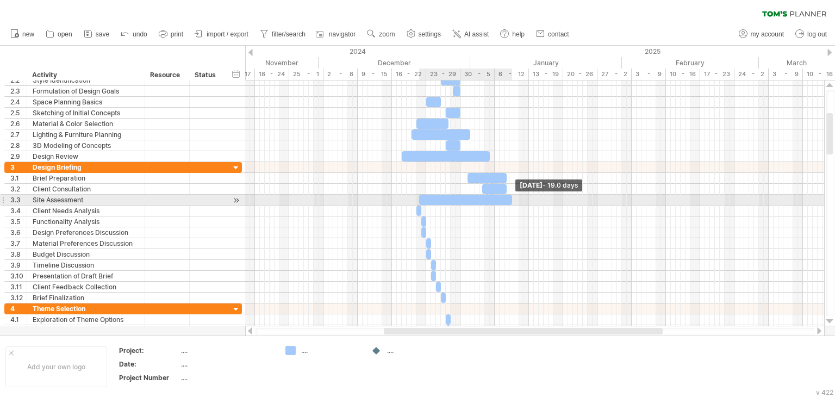
drag, startPoint x: 422, startPoint y: 200, endPoint x: 513, endPoint y: 200, distance: 91.3
click at [513, 200] on span at bounding box center [512, 200] width 4 height 10
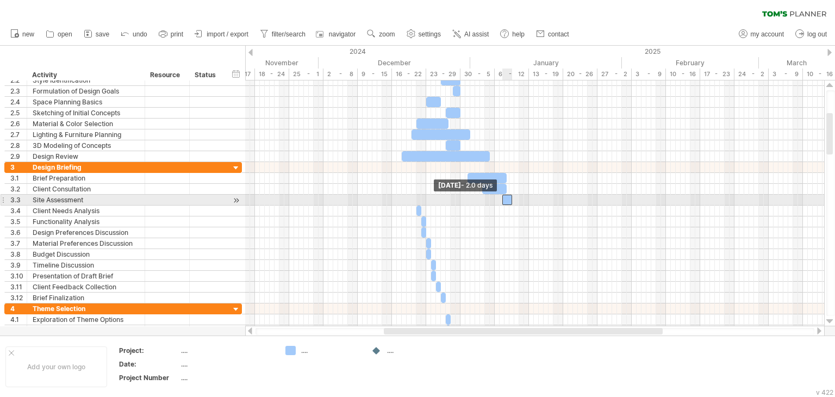
drag, startPoint x: 420, startPoint y: 197, endPoint x: 502, endPoint y: 198, distance: 82.1
click at [502, 198] on span at bounding box center [502, 200] width 4 height 10
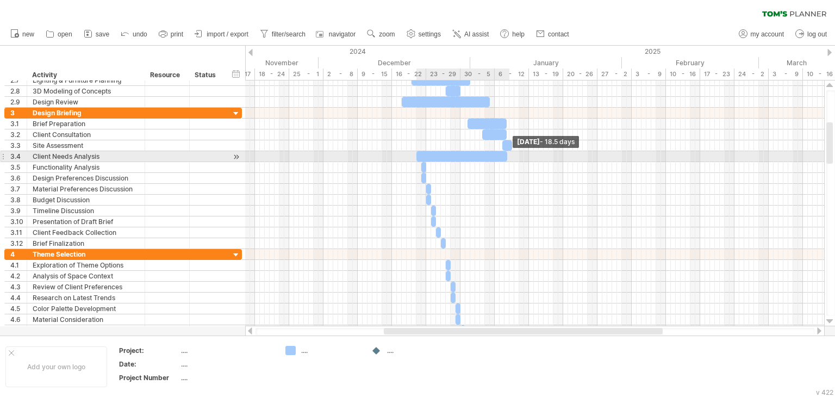
drag, startPoint x: 420, startPoint y: 155, endPoint x: 507, endPoint y: 155, distance: 86.4
click at [507, 155] on span at bounding box center [507, 156] width 4 height 10
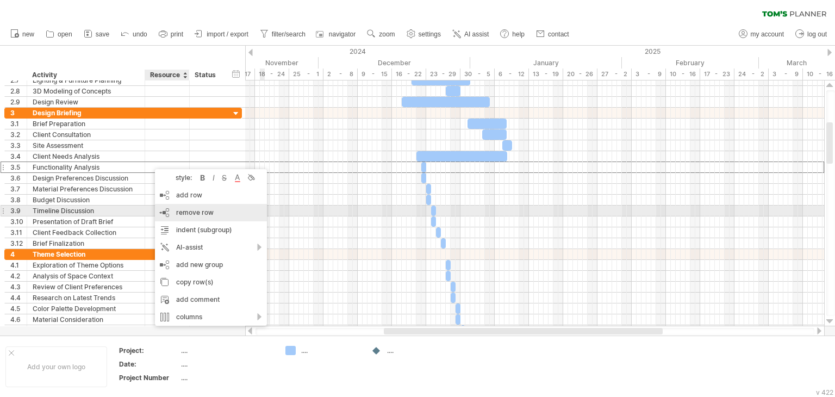
click at [188, 206] on div "remove row remove selected rows" at bounding box center [211, 212] width 112 height 17
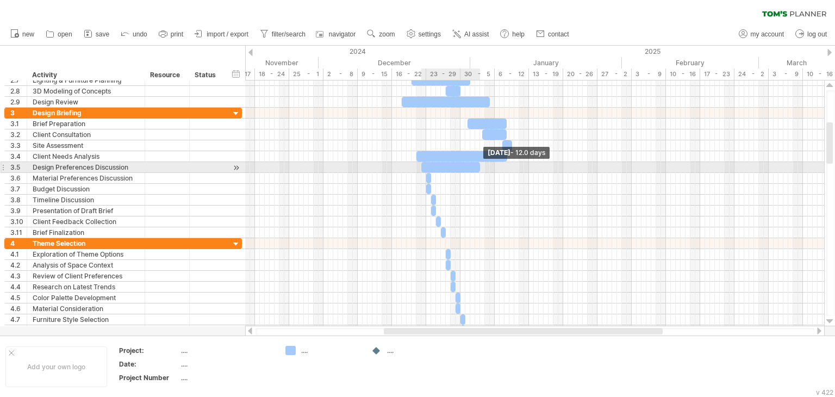
drag, startPoint x: 424, startPoint y: 165, endPoint x: 478, endPoint y: 165, distance: 54.4
click at [478, 165] on span at bounding box center [480, 167] width 4 height 10
drag, startPoint x: 464, startPoint y: 164, endPoint x: 493, endPoint y: 166, distance: 28.9
click at [493, 166] on div at bounding box center [480, 167] width 59 height 10
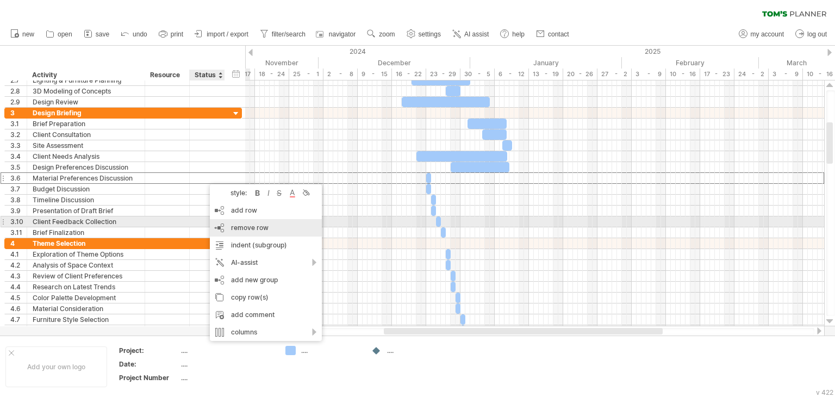
click at [241, 227] on span "remove row" at bounding box center [250, 227] width 38 height 8
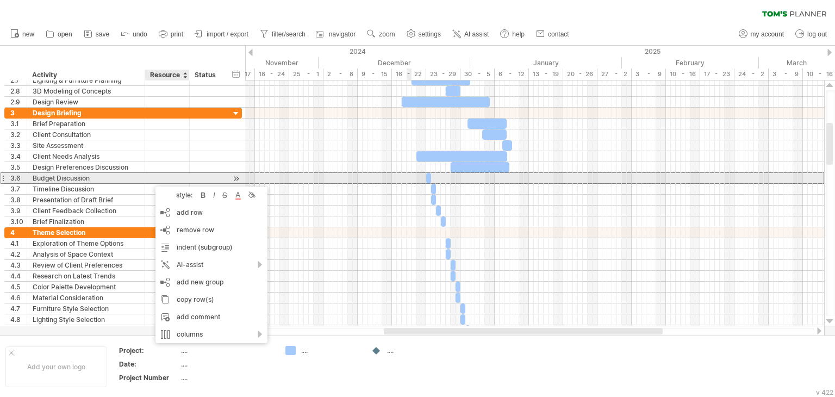
click at [431, 173] on span at bounding box center [431, 178] width 4 height 10
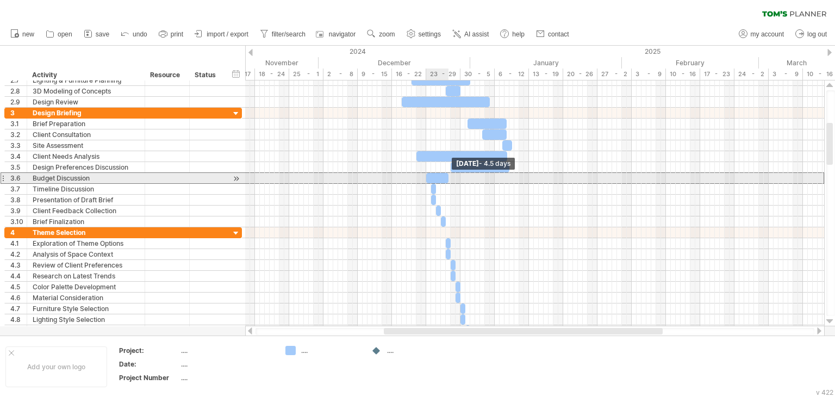
drag, startPoint x: 430, startPoint y: 175, endPoint x: 447, endPoint y: 177, distance: 17.5
click at [447, 177] on span at bounding box center [448, 178] width 4 height 10
drag, startPoint x: 450, startPoint y: 175, endPoint x: 441, endPoint y: 176, distance: 8.2
click at [441, 176] on span at bounding box center [441, 178] width 4 height 10
click at [433, 176] on div at bounding box center [433, 178] width 15 height 10
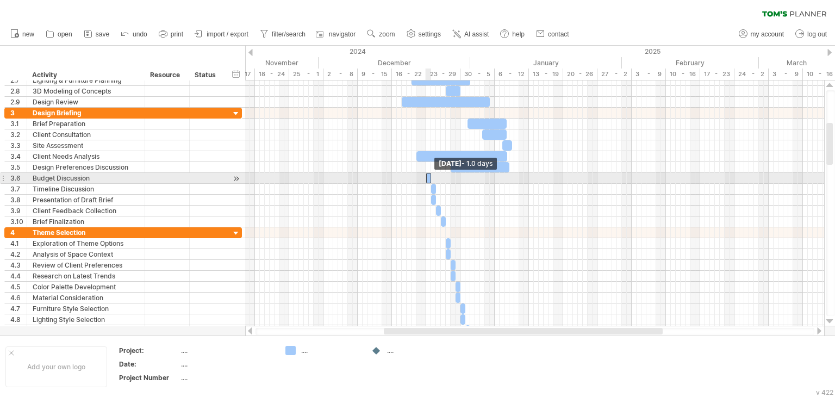
drag, startPoint x: 443, startPoint y: 175, endPoint x: 432, endPoint y: 178, distance: 10.8
click at [432, 178] on span at bounding box center [431, 178] width 4 height 10
drag, startPoint x: 432, startPoint y: 175, endPoint x: 448, endPoint y: 175, distance: 16.3
click at [448, 175] on span at bounding box center [448, 178] width 4 height 10
drag, startPoint x: 439, startPoint y: 178, endPoint x: 500, endPoint y: 177, distance: 61.4
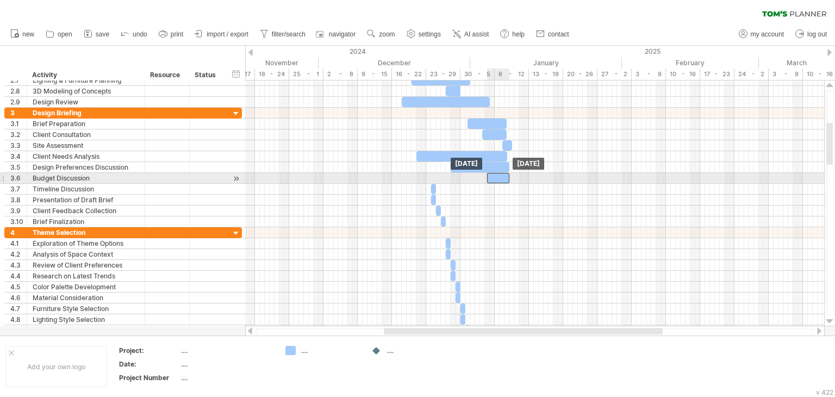
click at [500, 177] on div at bounding box center [498, 178] width 22 height 10
click at [484, 175] on div at bounding box center [534, 178] width 579 height 11
click at [488, 179] on span at bounding box center [487, 178] width 4 height 10
click at [489, 181] on div at bounding box center [498, 178] width 22 height 10
drag, startPoint x: 485, startPoint y: 177, endPoint x: 502, endPoint y: 177, distance: 16.9
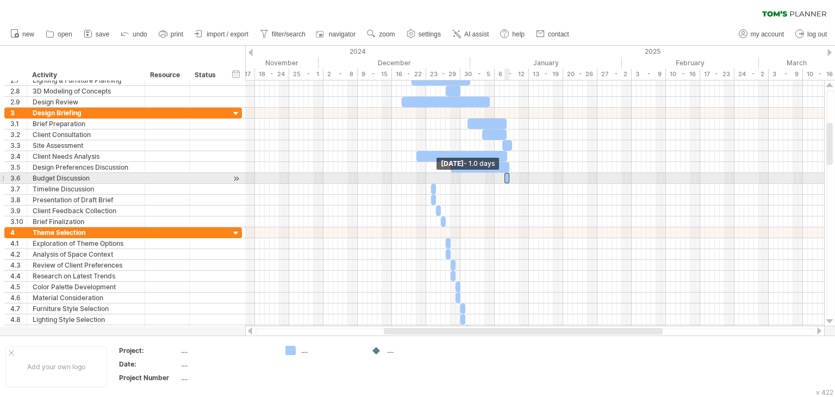
click at [502, 177] on div "[DATE] [DATE] - 1.0 days" at bounding box center [534, 203] width 579 height 246
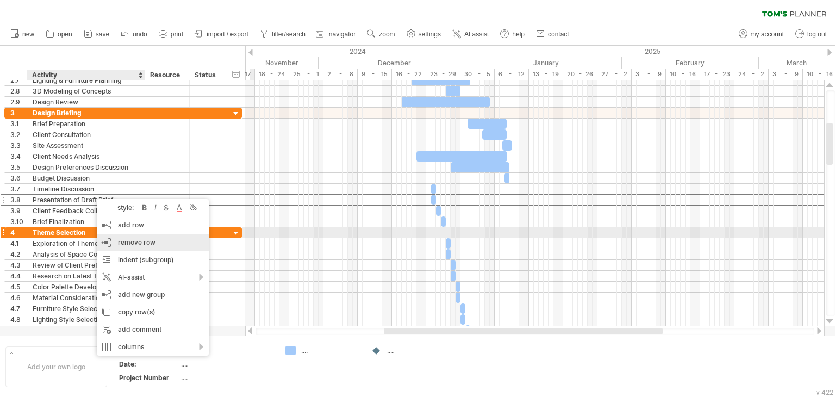
click at [146, 238] on span "remove row" at bounding box center [137, 242] width 38 height 8
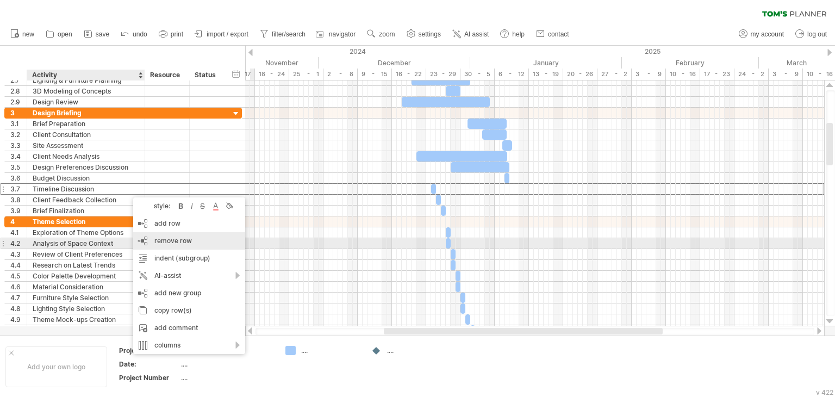
click at [178, 240] on span "remove row" at bounding box center [173, 241] width 38 height 8
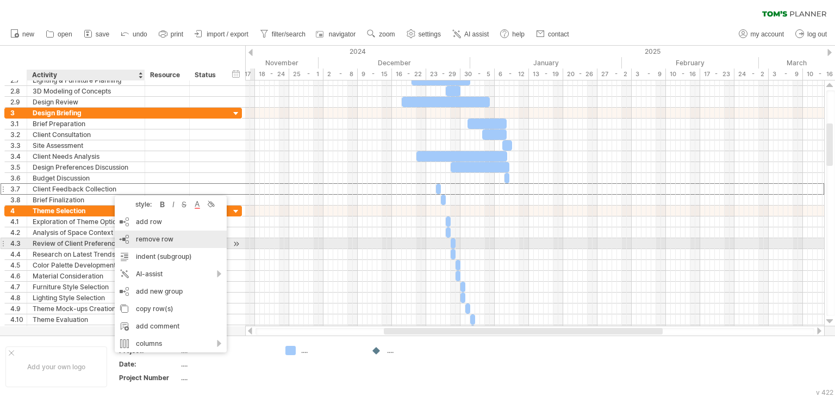
click at [152, 241] on span "remove row" at bounding box center [155, 239] width 38 height 8
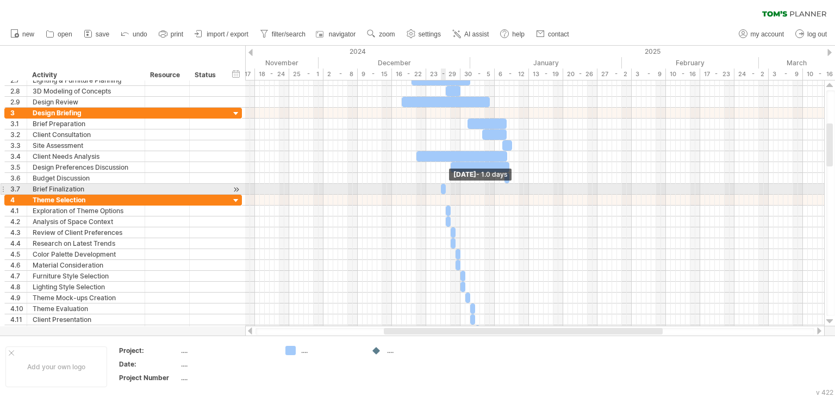
click at [445, 186] on span at bounding box center [446, 189] width 4 height 10
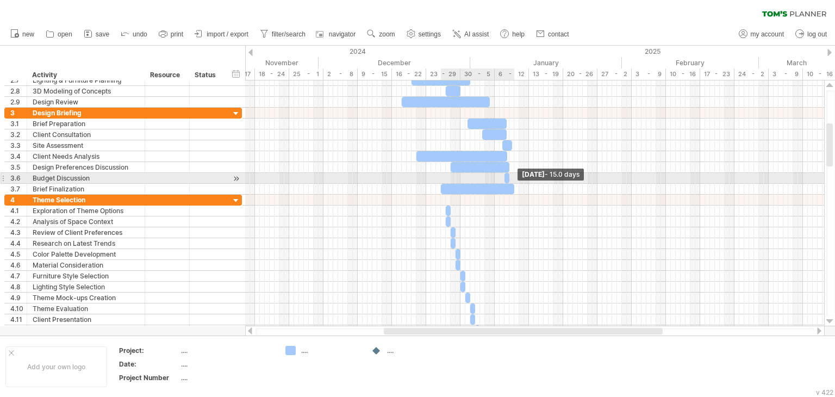
drag, startPoint x: 445, startPoint y: 186, endPoint x: 512, endPoint y: 181, distance: 67.6
click at [512, 181] on div "[DATE] - 15.0 days [DATE] - 1.0 days" at bounding box center [534, 203] width 579 height 246
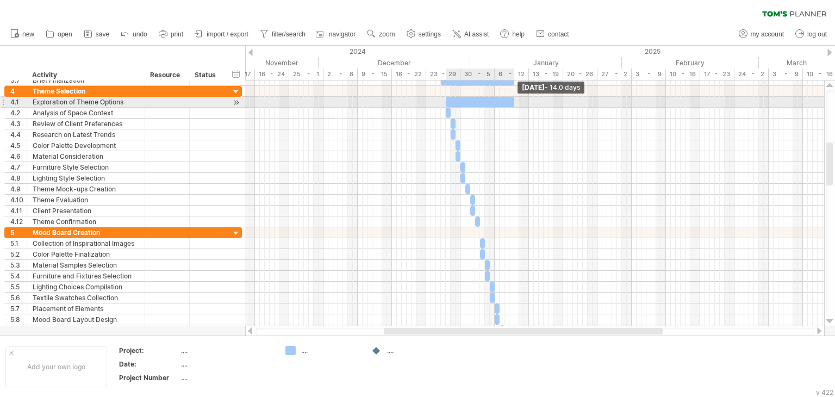
drag, startPoint x: 450, startPoint y: 101, endPoint x: 514, endPoint y: 101, distance: 64.7
click at [514, 101] on span at bounding box center [514, 102] width 4 height 10
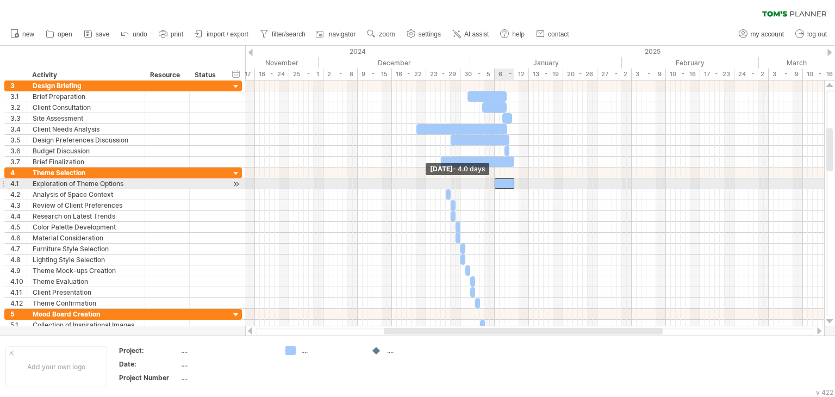
drag, startPoint x: 444, startPoint y: 184, endPoint x: 494, endPoint y: 183, distance: 50.0
click at [494, 183] on span at bounding box center [495, 183] width 4 height 10
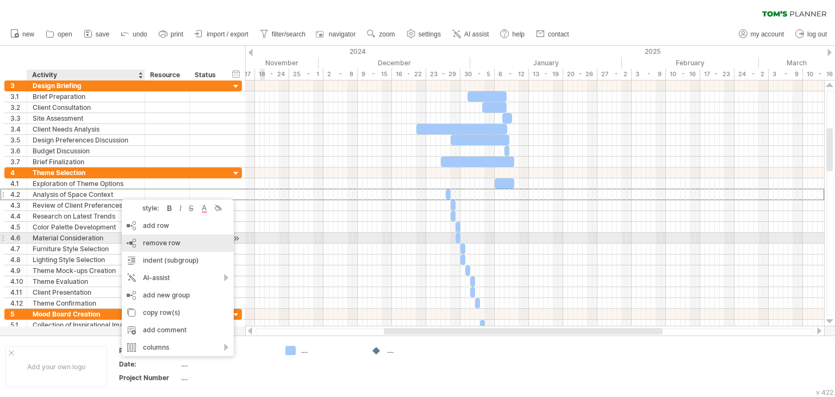
click at [154, 240] on span "remove row" at bounding box center [162, 243] width 38 height 8
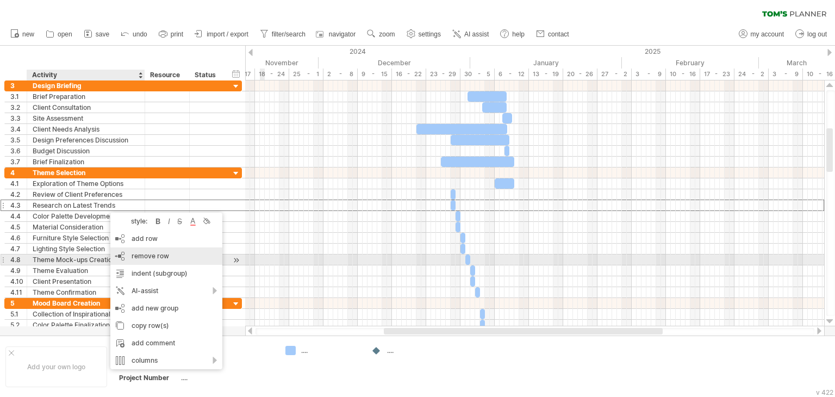
click at [146, 255] on span "remove row" at bounding box center [151, 256] width 38 height 8
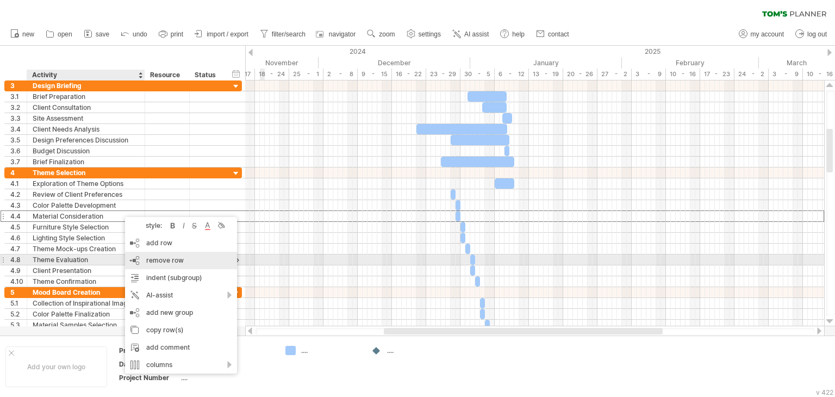
click at [159, 260] on span "remove row" at bounding box center [165, 260] width 38 height 8
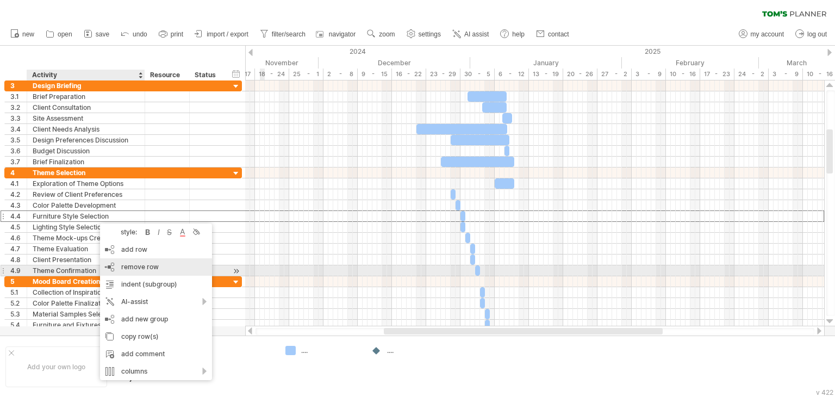
click at [124, 269] on span "remove row" at bounding box center [140, 267] width 38 height 8
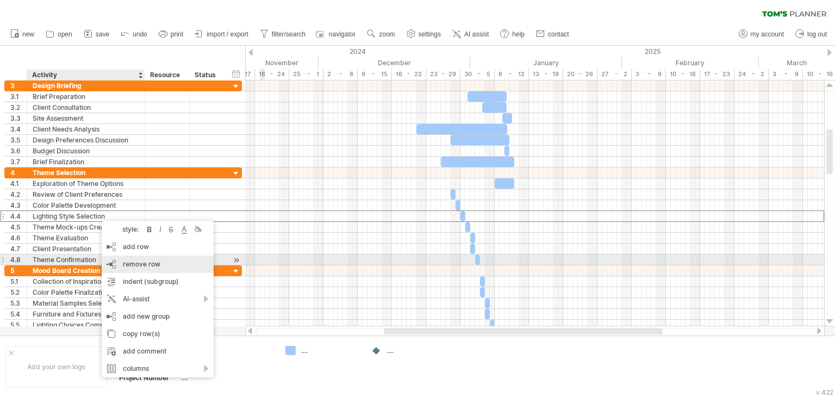
click at [126, 264] on span "remove row" at bounding box center [142, 264] width 38 height 8
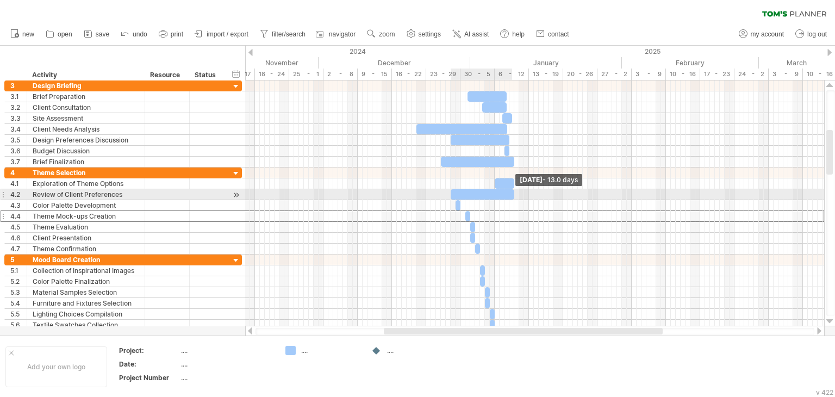
drag, startPoint x: 453, startPoint y: 192, endPoint x: 511, endPoint y: 200, distance: 58.1
click at [511, 200] on div "[DATE] - 13.0 days [DATE] - 4.0 days" at bounding box center [534, 203] width 579 height 246
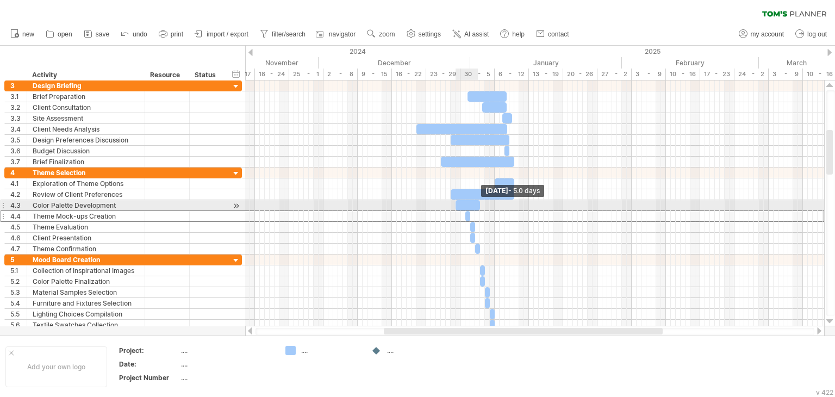
drag, startPoint x: 461, startPoint y: 204, endPoint x: 479, endPoint y: 204, distance: 18.5
click at [479, 204] on span at bounding box center [480, 205] width 4 height 10
drag, startPoint x: 466, startPoint y: 204, endPoint x: 503, endPoint y: 204, distance: 37.5
click at [503, 204] on div at bounding box center [504, 205] width 24 height 10
click at [496, 204] on span at bounding box center [495, 205] width 4 height 10
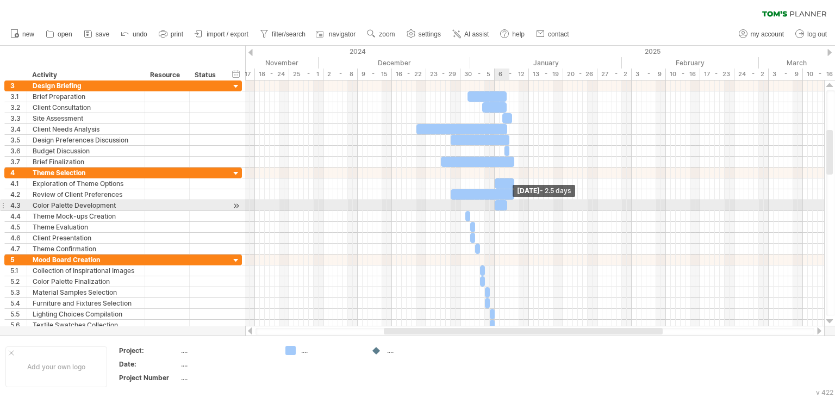
drag, startPoint x: 515, startPoint y: 202, endPoint x: 506, endPoint y: 202, distance: 9.2
click at [506, 202] on span at bounding box center [507, 205] width 4 height 10
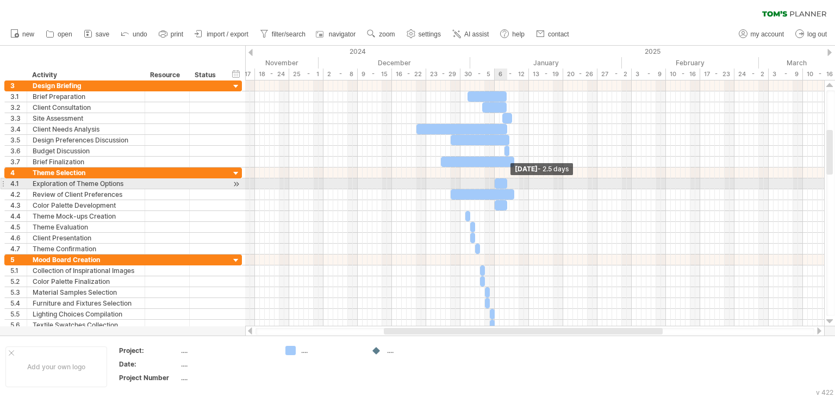
drag, startPoint x: 514, startPoint y: 181, endPoint x: 506, endPoint y: 183, distance: 7.8
click at [506, 183] on span at bounding box center [507, 183] width 4 height 10
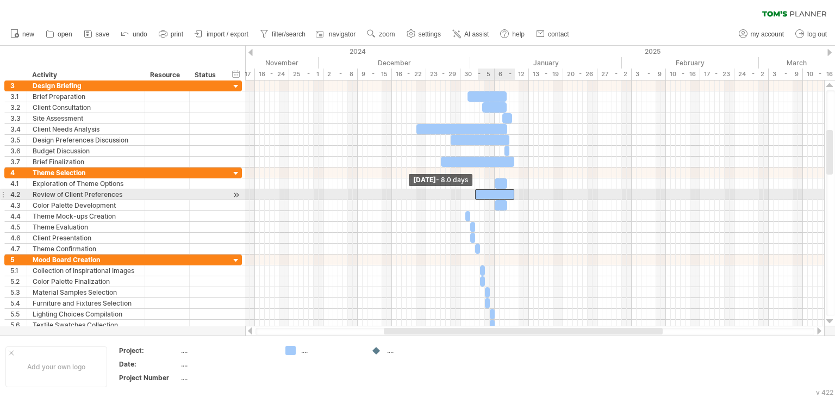
drag, startPoint x: 450, startPoint y: 192, endPoint x: 475, endPoint y: 192, distance: 25.6
click at [475, 192] on span at bounding box center [475, 194] width 4 height 10
drag, startPoint x: 512, startPoint y: 194, endPoint x: 507, endPoint y: 192, distance: 5.7
click at [507, 192] on span at bounding box center [509, 194] width 4 height 10
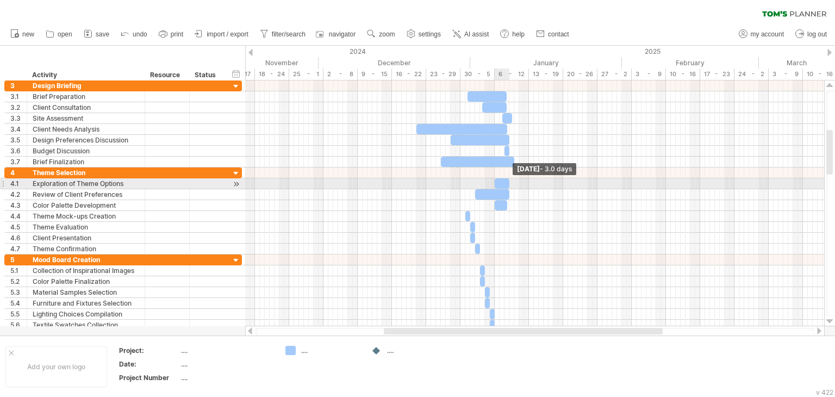
click at [509, 185] on span at bounding box center [509, 183] width 4 height 10
click at [508, 179] on span at bounding box center [509, 183] width 4 height 10
click at [506, 181] on span at bounding box center [507, 183] width 4 height 10
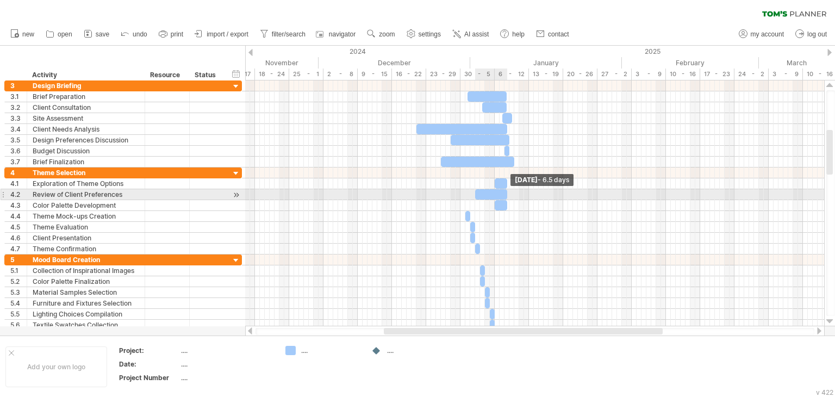
click at [507, 193] on span at bounding box center [507, 194] width 4 height 10
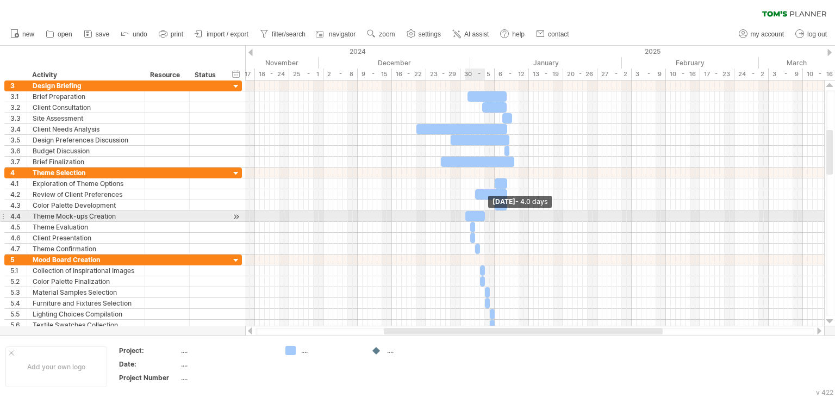
drag, startPoint x: 470, startPoint y: 215, endPoint x: 488, endPoint y: 214, distance: 18.5
click at [487, 214] on span at bounding box center [485, 216] width 4 height 10
drag, startPoint x: 478, startPoint y: 214, endPoint x: 495, endPoint y: 214, distance: 16.3
click at [495, 214] on div at bounding box center [494, 216] width 24 height 10
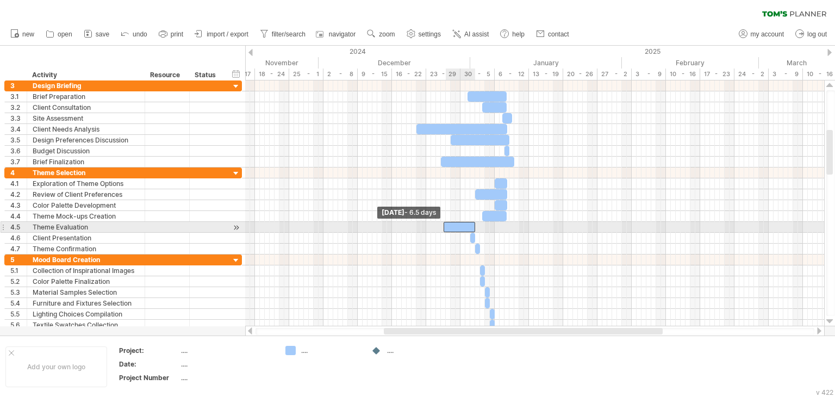
drag, startPoint x: 472, startPoint y: 225, endPoint x: 446, endPoint y: 222, distance: 26.2
click at [446, 222] on div at bounding box center [460, 227] width 32 height 10
drag, startPoint x: 455, startPoint y: 225, endPoint x: 486, endPoint y: 227, distance: 31.6
click at [486, 227] on div at bounding box center [491, 227] width 32 height 10
drag, startPoint x: 477, startPoint y: 223, endPoint x: 496, endPoint y: 231, distance: 20.7
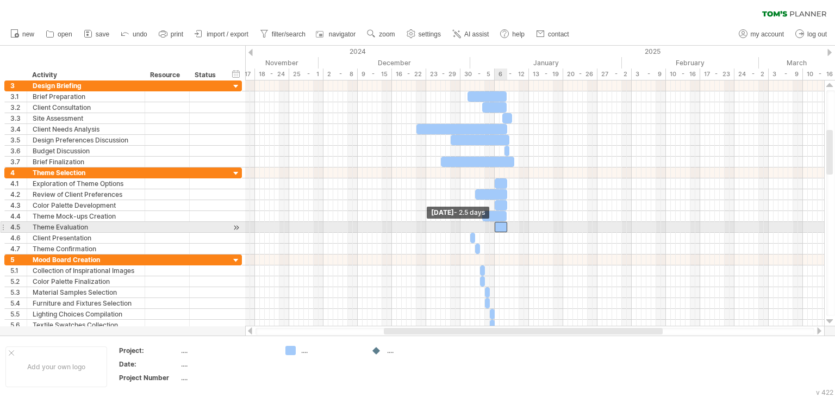
click at [496, 231] on div "[DATE] [DATE] - 2.5 days" at bounding box center [534, 203] width 579 height 246
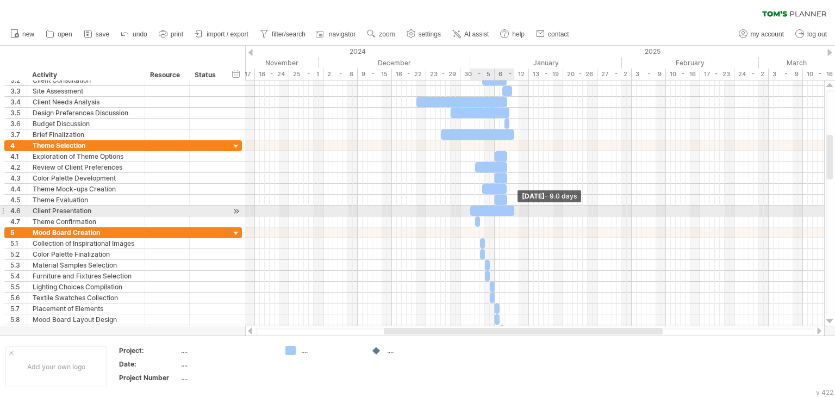
drag, startPoint x: 474, startPoint y: 209, endPoint x: 513, endPoint y: 213, distance: 38.8
click at [513, 213] on span at bounding box center [514, 211] width 4 height 10
drag, startPoint x: 471, startPoint y: 208, endPoint x: 499, endPoint y: 209, distance: 28.3
click at [499, 209] on span at bounding box center [499, 211] width 4 height 10
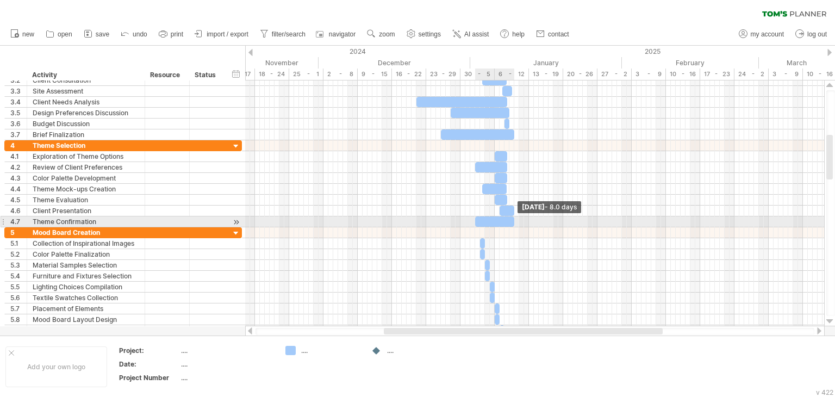
drag, startPoint x: 480, startPoint y: 222, endPoint x: 513, endPoint y: 222, distance: 33.7
click at [513, 222] on span at bounding box center [514, 221] width 4 height 10
drag, startPoint x: 477, startPoint y: 219, endPoint x: 501, endPoint y: 219, distance: 23.9
click at [501, 219] on span at bounding box center [499, 221] width 4 height 10
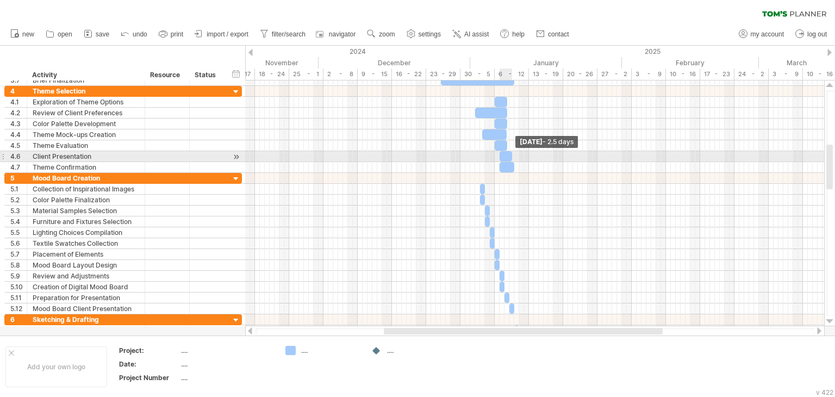
click at [510, 153] on span at bounding box center [512, 156] width 4 height 10
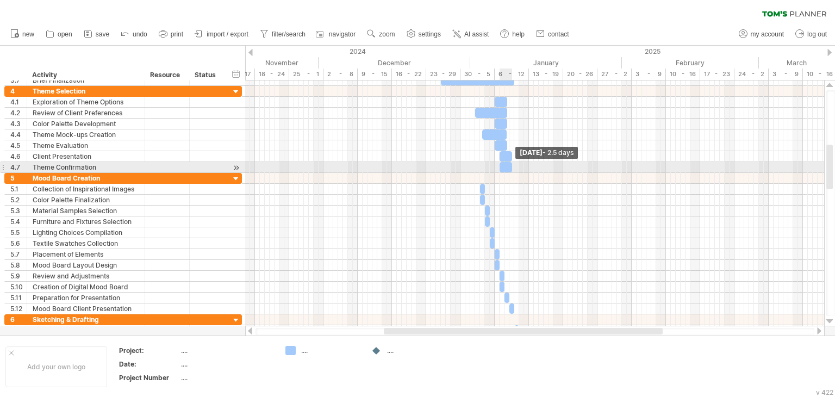
click at [511, 167] on span at bounding box center [512, 167] width 4 height 10
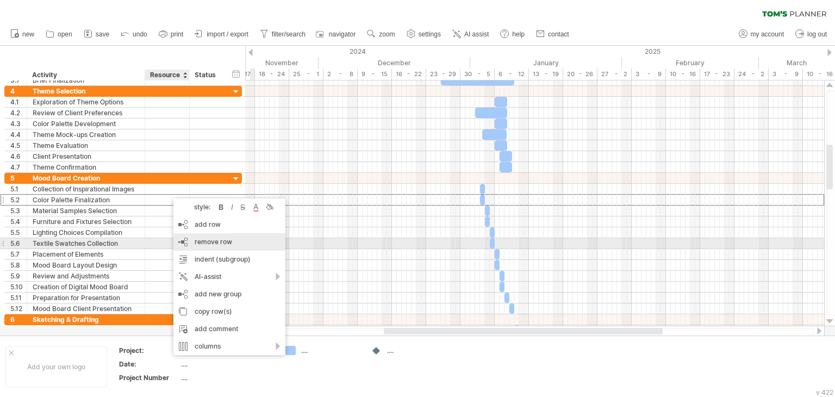
click at [228, 242] on span "remove row" at bounding box center [214, 242] width 38 height 8
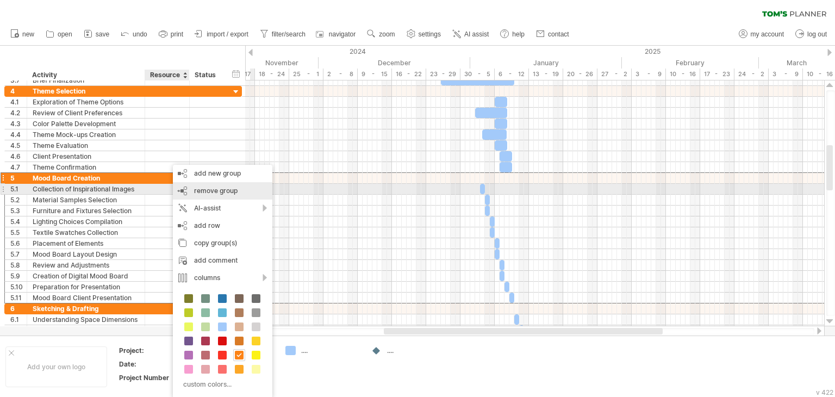
click at [210, 190] on span "remove group" at bounding box center [215, 190] width 43 height 8
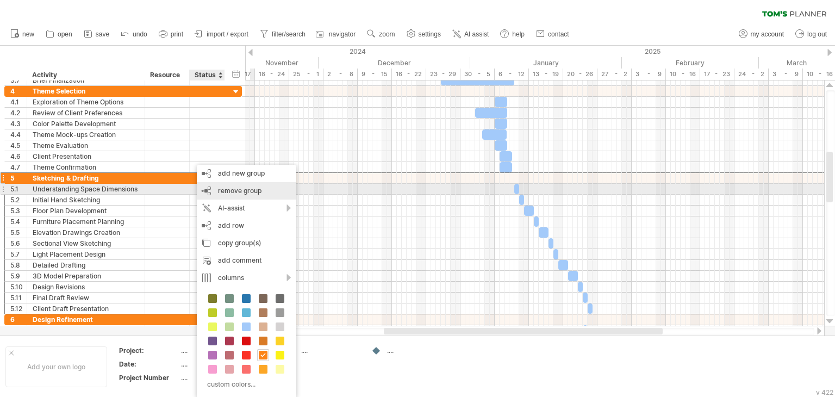
click at [231, 191] on span "remove group" at bounding box center [239, 190] width 43 height 8
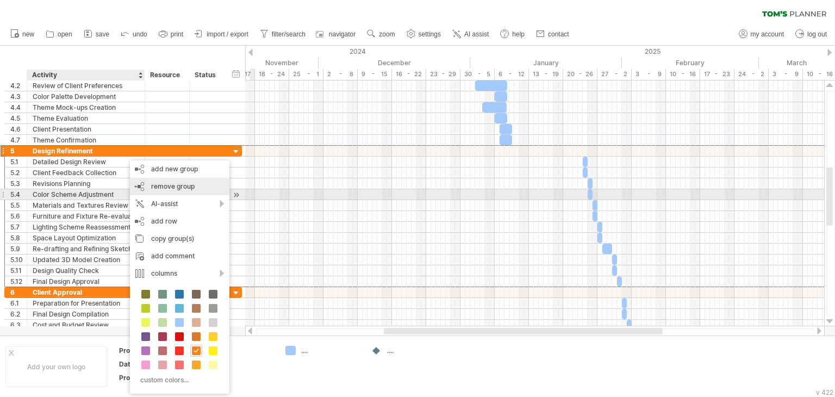
click at [167, 192] on div "remove group remove selected groups" at bounding box center [179, 186] width 99 height 17
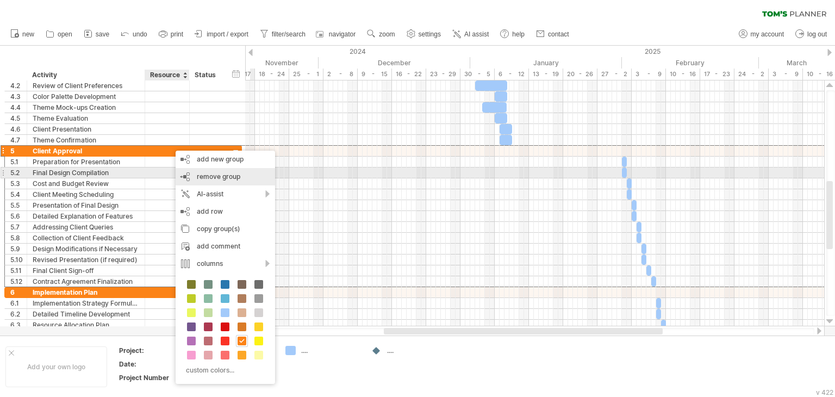
click at [190, 173] on div "remove group remove selected groups" at bounding box center [225, 176] width 99 height 17
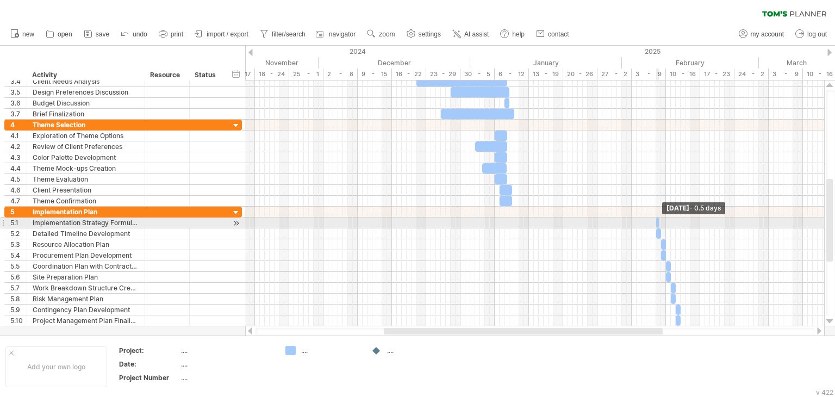
drag, startPoint x: 659, startPoint y: 220, endPoint x: 561, endPoint y: 223, distance: 97.9
click at [561, 223] on div "[DATE] - 0.5 days [DATE] - 3.0 days" at bounding box center [534, 203] width 579 height 246
drag, startPoint x: 657, startPoint y: 220, endPoint x: 616, endPoint y: 220, distance: 40.8
click at [616, 220] on div "[DATE] - 0.5 days [DATE] - 3.0 days" at bounding box center [534, 203] width 579 height 246
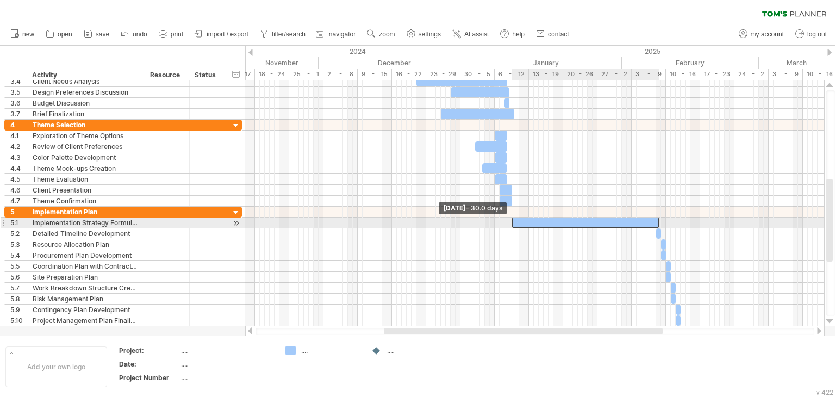
drag, startPoint x: 655, startPoint y: 221, endPoint x: 510, endPoint y: 222, distance: 144.6
click at [510, 222] on span at bounding box center [512, 222] width 4 height 10
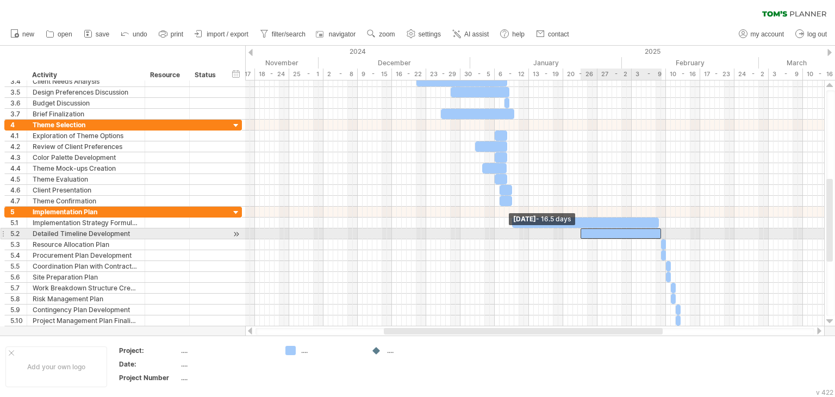
drag, startPoint x: 657, startPoint y: 232, endPoint x: 581, endPoint y: 231, distance: 76.1
click at [581, 231] on span at bounding box center [580, 233] width 4 height 10
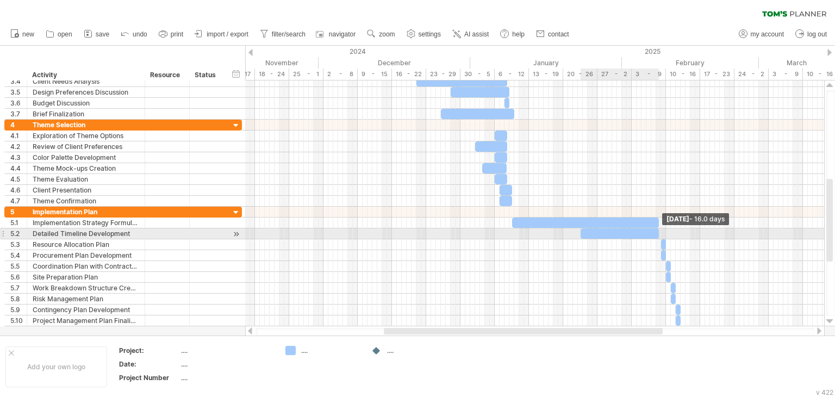
click at [658, 233] on span at bounding box center [659, 233] width 4 height 10
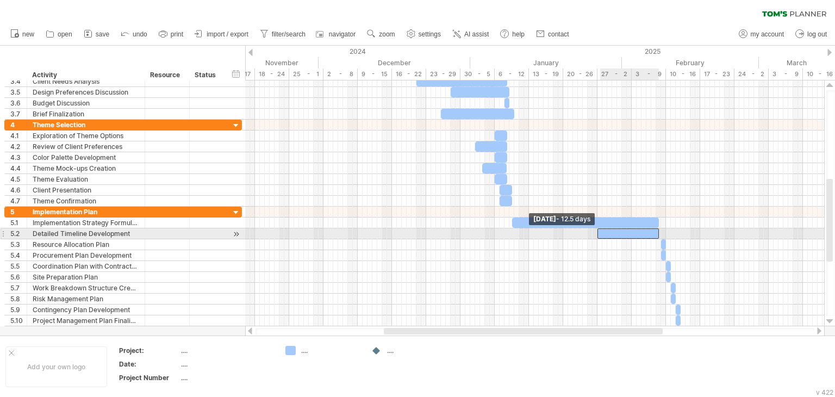
drag, startPoint x: 580, startPoint y: 233, endPoint x: 598, endPoint y: 233, distance: 17.9
click at [598, 233] on span at bounding box center [597, 233] width 4 height 10
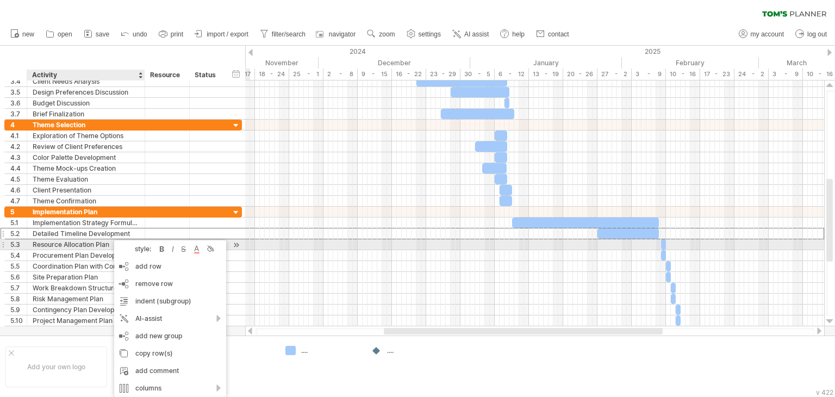
click at [106, 243] on div "Resource Allocation Plan" at bounding box center [86, 244] width 107 height 10
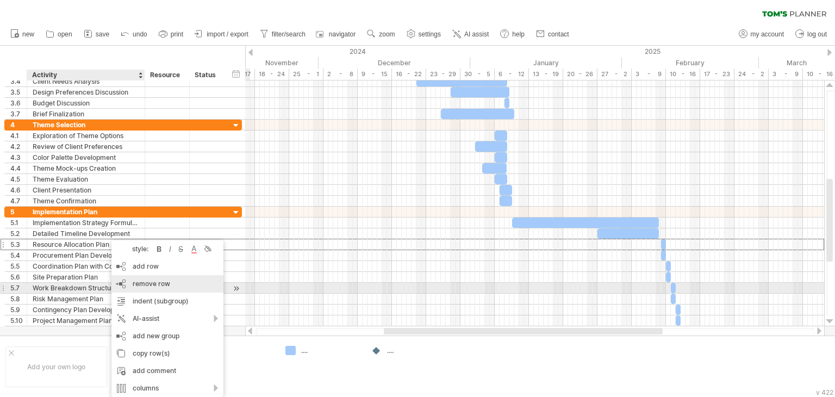
click at [147, 290] on div "remove row remove selected rows" at bounding box center [167, 283] width 112 height 17
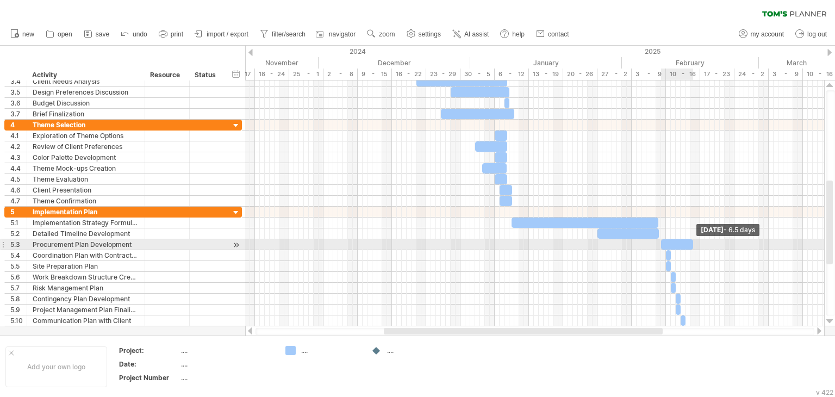
drag, startPoint x: 664, startPoint y: 243, endPoint x: 692, endPoint y: 244, distance: 27.7
click at [692, 244] on span at bounding box center [693, 244] width 4 height 10
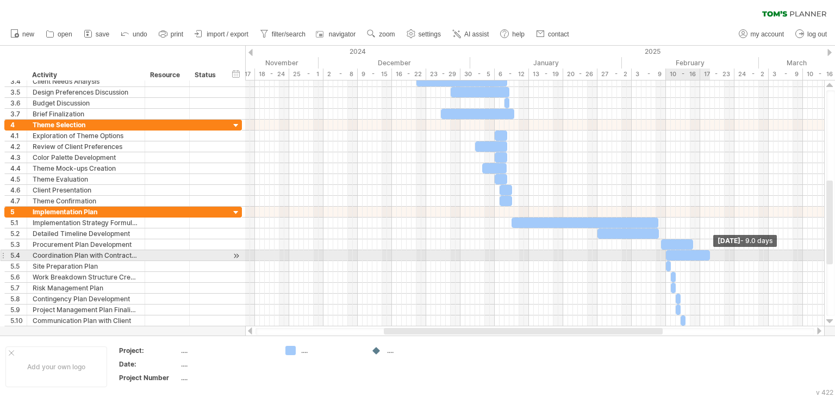
drag, startPoint x: 669, startPoint y: 256, endPoint x: 707, endPoint y: 254, distance: 38.6
click at [708, 254] on span at bounding box center [710, 255] width 4 height 10
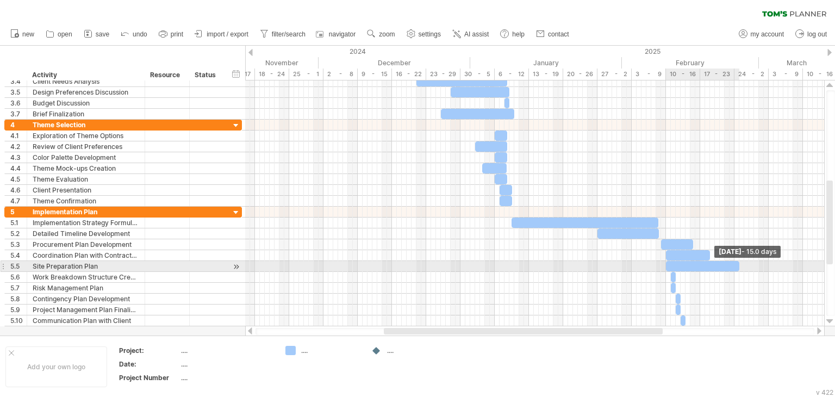
drag, startPoint x: 671, startPoint y: 266, endPoint x: 739, endPoint y: 266, distance: 68.5
click at [739, 266] on span at bounding box center [739, 266] width 4 height 10
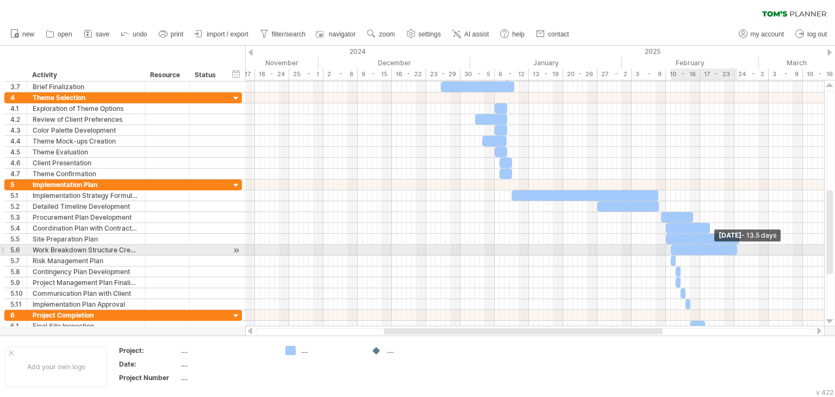
drag, startPoint x: 675, startPoint y: 247, endPoint x: 736, endPoint y: 246, distance: 60.9
click at [736, 246] on span at bounding box center [737, 250] width 4 height 10
click at [739, 247] on span at bounding box center [739, 250] width 4 height 10
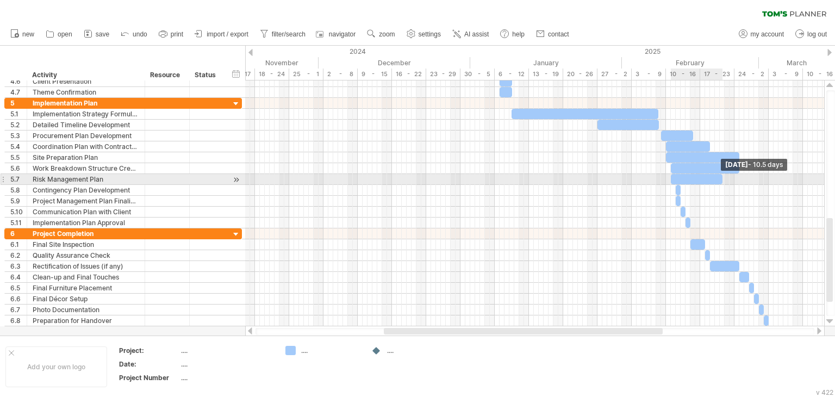
drag, startPoint x: 674, startPoint y: 177, endPoint x: 721, endPoint y: 179, distance: 47.4
click at [721, 179] on span at bounding box center [722, 179] width 4 height 10
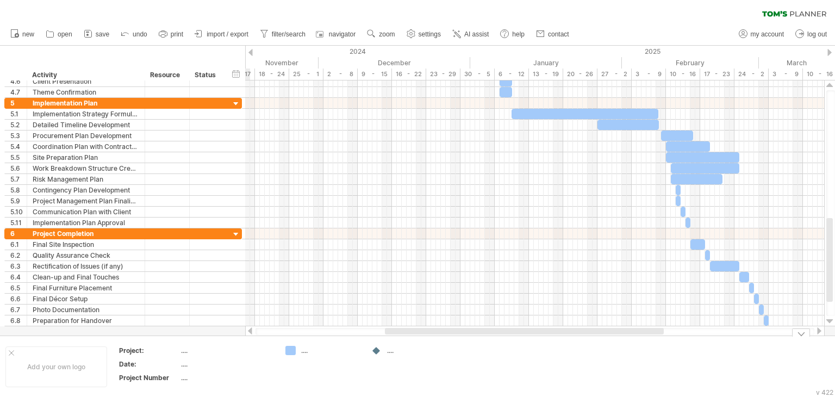
drag, startPoint x: 645, startPoint y: 333, endPoint x: 646, endPoint y: 340, distance: 6.6
click at [646, 340] on div "Trying to reach [DOMAIN_NAME] Connected again... 0% clear filter new 1" at bounding box center [417, 198] width 835 height 397
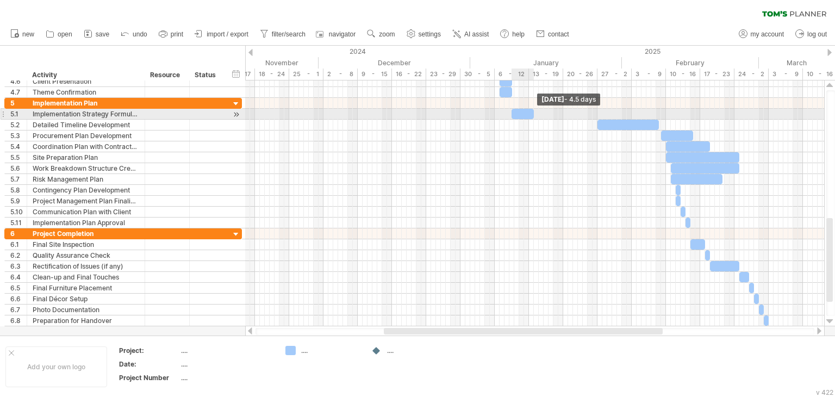
drag, startPoint x: 660, startPoint y: 114, endPoint x: 536, endPoint y: 115, distance: 124.5
click at [536, 115] on div "[DATE] - 4.5 days [DATE] - 12.5 days" at bounding box center [534, 203] width 579 height 246
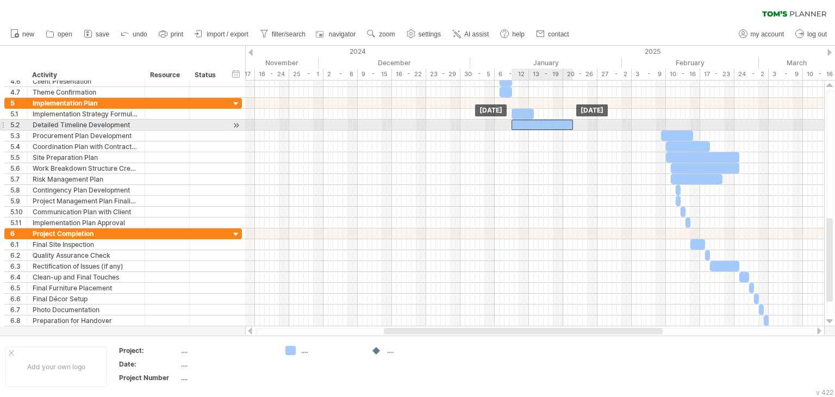
drag, startPoint x: 619, startPoint y: 125, endPoint x: 534, endPoint y: 127, distance: 85.4
click at [534, 127] on div at bounding box center [542, 125] width 61 height 10
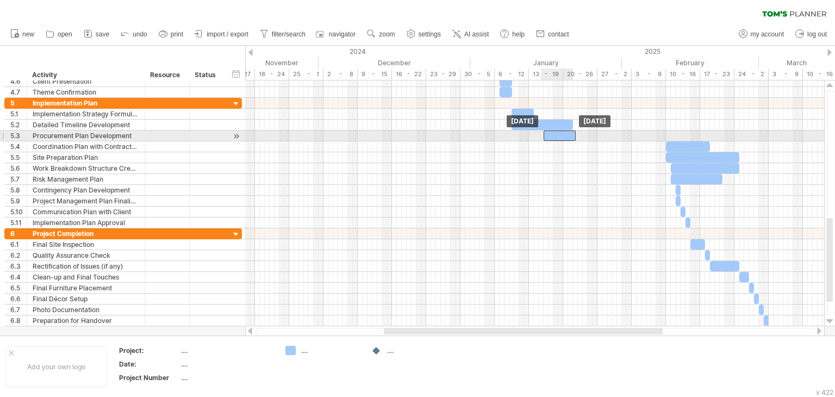
drag, startPoint x: 674, startPoint y: 135, endPoint x: 555, endPoint y: 135, distance: 118.5
click at [555, 135] on div at bounding box center [560, 135] width 32 height 10
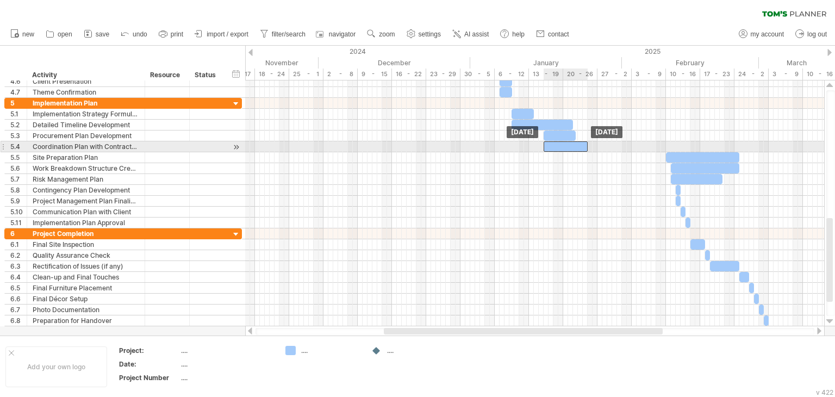
drag, startPoint x: 675, startPoint y: 146, endPoint x: 553, endPoint y: 146, distance: 121.8
click at [553, 146] on div at bounding box center [566, 146] width 44 height 10
drag, startPoint x: 557, startPoint y: 146, endPoint x: 545, endPoint y: 146, distance: 12.0
click at [545, 146] on div at bounding box center [553, 146] width 44 height 10
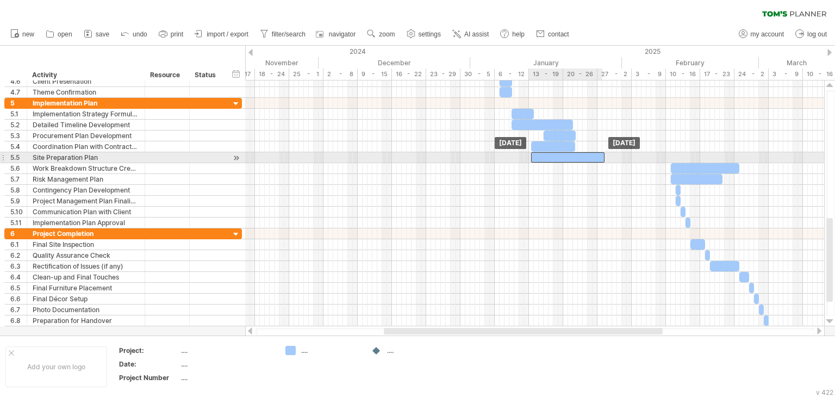
drag, startPoint x: 683, startPoint y: 155, endPoint x: 548, endPoint y: 157, distance: 135.4
click at [548, 157] on div at bounding box center [567, 157] width 73 height 10
click at [606, 155] on div "[DATE] [DATE]" at bounding box center [534, 203] width 579 height 246
drag, startPoint x: 605, startPoint y: 156, endPoint x: 596, endPoint y: 155, distance: 8.2
click at [596, 155] on span at bounding box center [597, 157] width 4 height 10
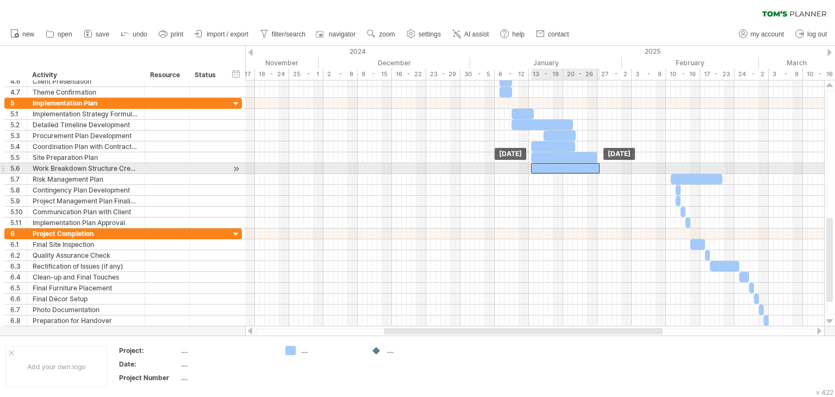
drag, startPoint x: 689, startPoint y: 168, endPoint x: 550, endPoint y: 166, distance: 139.2
click at [550, 166] on div at bounding box center [565, 168] width 69 height 10
click at [553, 165] on div at bounding box center [568, 168] width 69 height 10
click at [550, 165] on div at bounding box center [565, 168] width 69 height 10
drag, startPoint x: 600, startPoint y: 166, endPoint x: 585, endPoint y: 166, distance: 14.7
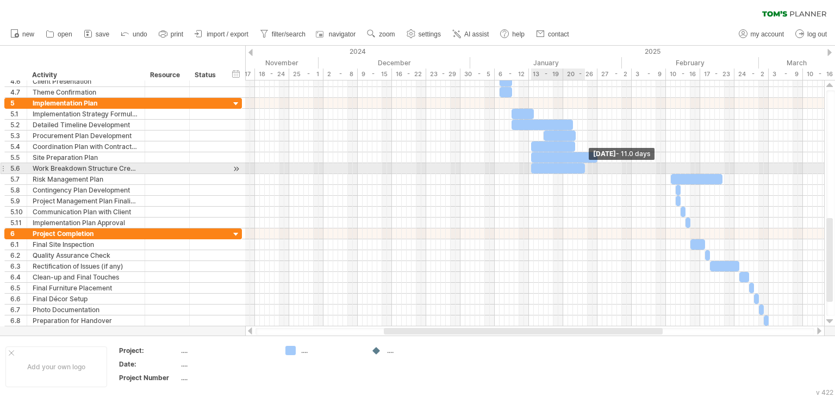
click at [585, 166] on span at bounding box center [585, 168] width 4 height 10
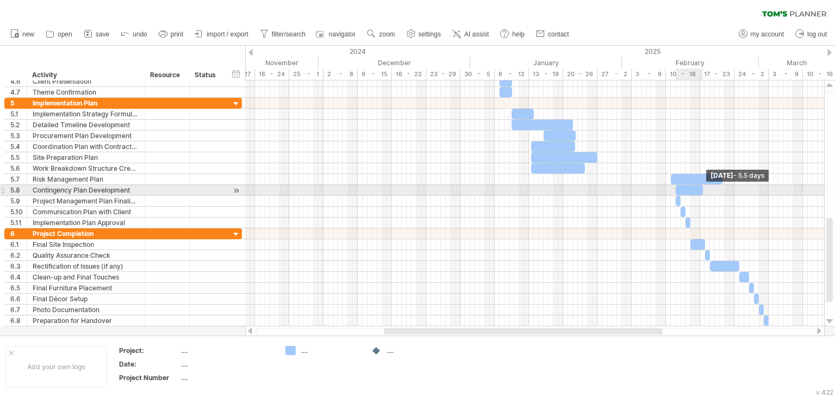
drag, startPoint x: 679, startPoint y: 190, endPoint x: 701, endPoint y: 187, distance: 22.5
click at [701, 187] on span at bounding box center [703, 190] width 4 height 10
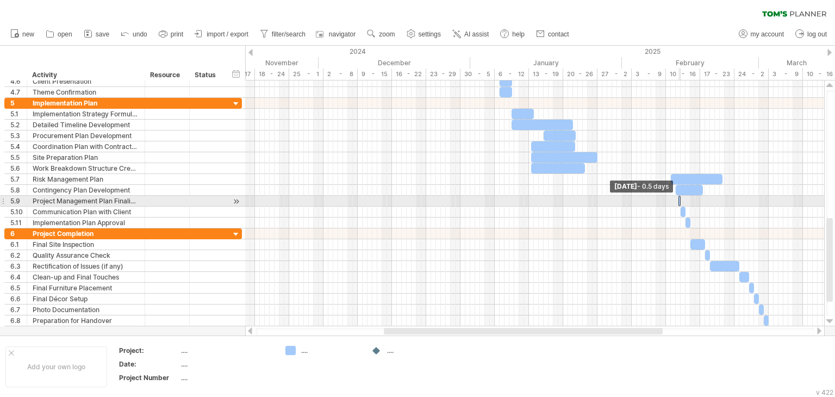
drag, startPoint x: 677, startPoint y: 201, endPoint x: 696, endPoint y: 199, distance: 19.1
click at [696, 199] on div "[DATE] - 5.5 days [DATE] - 0.5 days" at bounding box center [534, 203] width 579 height 246
drag, startPoint x: 682, startPoint y: 200, endPoint x: 692, endPoint y: 197, distance: 10.0
click at [692, 197] on span at bounding box center [690, 201] width 4 height 10
drag, startPoint x: 682, startPoint y: 198, endPoint x: 729, endPoint y: 199, distance: 46.2
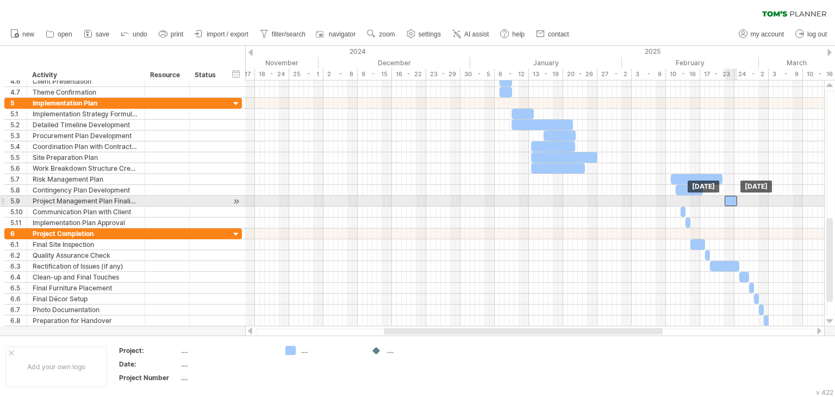
click at [729, 199] on div at bounding box center [731, 201] width 13 height 10
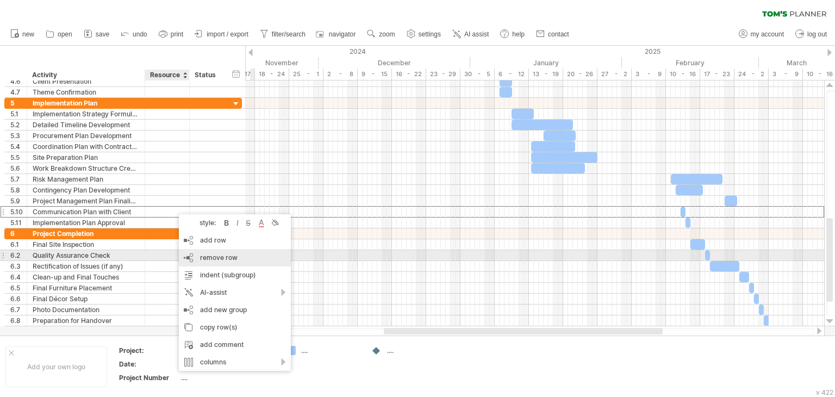
click at [218, 257] on span "remove row" at bounding box center [219, 257] width 38 height 8
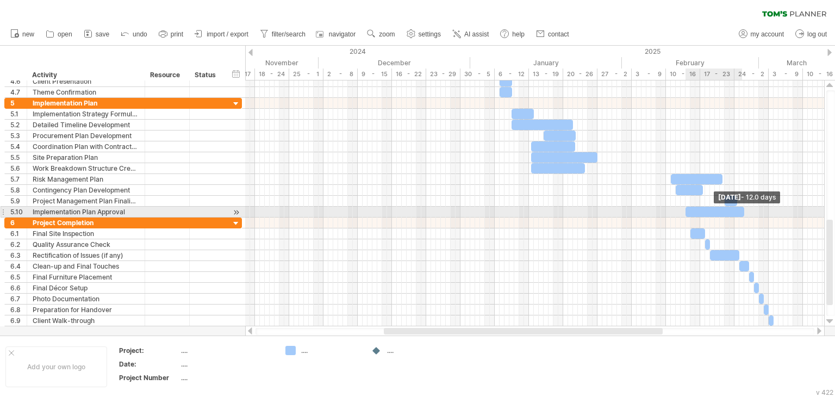
drag, startPoint x: 692, startPoint y: 211, endPoint x: 745, endPoint y: 211, distance: 52.7
click at [745, 211] on span at bounding box center [744, 212] width 4 height 10
drag, startPoint x: 686, startPoint y: 211, endPoint x: 726, endPoint y: 209, distance: 39.7
click at [726, 209] on span at bounding box center [725, 212] width 4 height 10
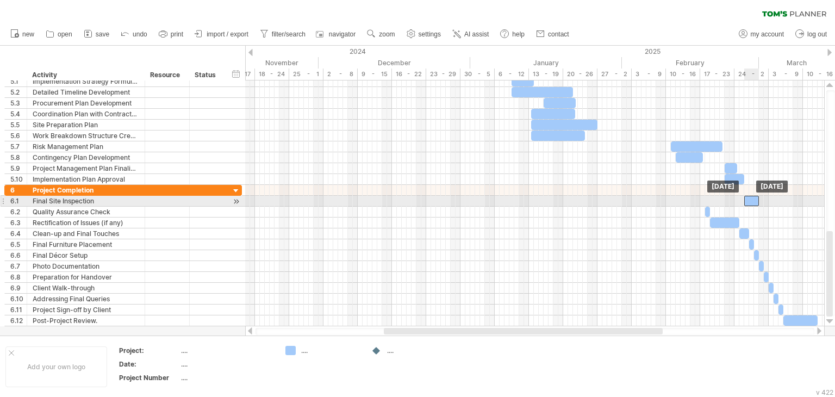
drag, startPoint x: 699, startPoint y: 201, endPoint x: 752, endPoint y: 198, distance: 53.9
click at [752, 198] on div at bounding box center [751, 201] width 15 height 10
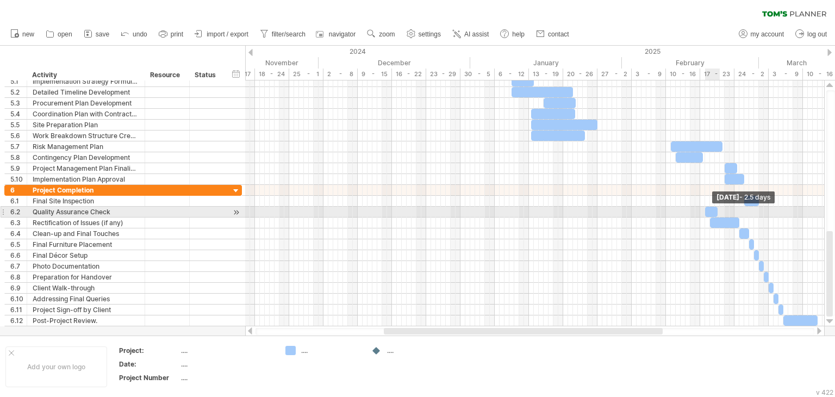
drag, startPoint x: 711, startPoint y: 213, endPoint x: 719, endPoint y: 214, distance: 8.2
click at [719, 214] on span at bounding box center [718, 212] width 4 height 10
drag, startPoint x: 709, startPoint y: 213, endPoint x: 763, endPoint y: 215, distance: 54.4
click at [763, 215] on div at bounding box center [765, 212] width 13 height 10
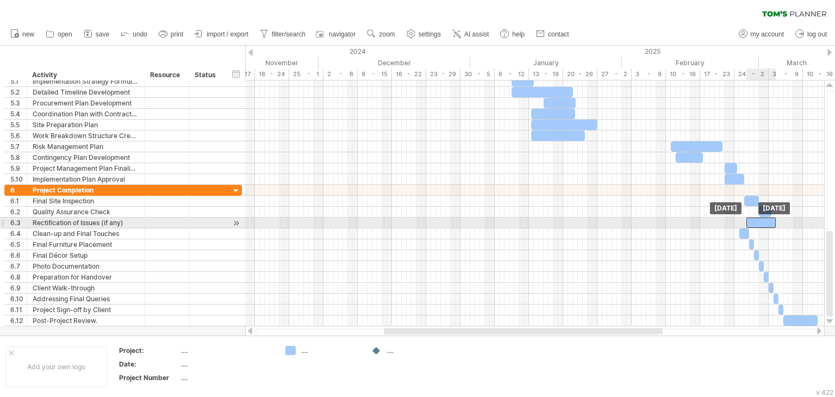
drag, startPoint x: 724, startPoint y: 222, endPoint x: 761, endPoint y: 226, distance: 36.6
click at [761, 226] on div at bounding box center [760, 222] width 29 height 10
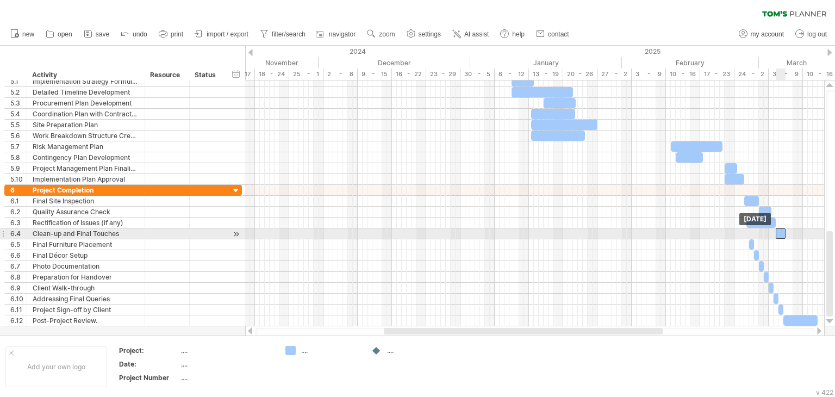
drag, startPoint x: 746, startPoint y: 234, endPoint x: 783, endPoint y: 233, distance: 37.0
click at [783, 233] on div at bounding box center [781, 233] width 10 height 10
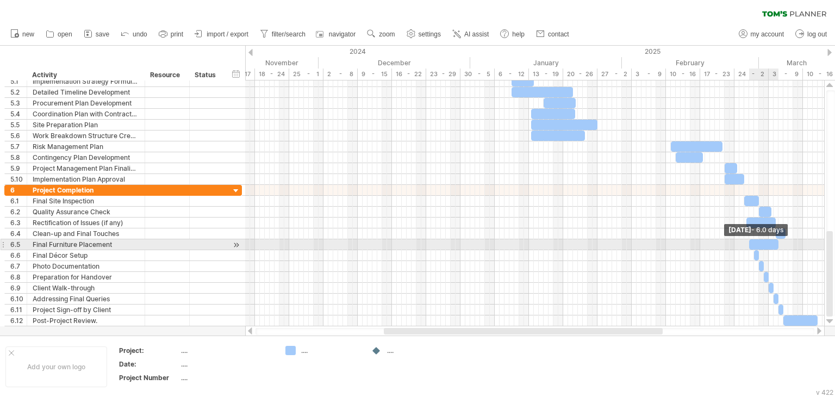
drag, startPoint x: 753, startPoint y: 242, endPoint x: 777, endPoint y: 242, distance: 23.9
click at [777, 242] on span at bounding box center [778, 244] width 4 height 10
drag, startPoint x: 777, startPoint y: 242, endPoint x: 770, endPoint y: 242, distance: 6.5
click at [770, 242] on span at bounding box center [771, 244] width 4 height 10
drag, startPoint x: 758, startPoint y: 241, endPoint x: 794, endPoint y: 244, distance: 35.5
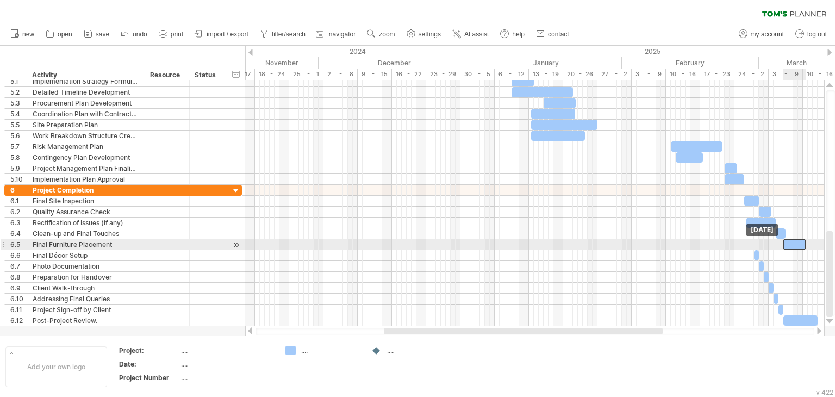
click at [794, 244] on div at bounding box center [794, 244] width 22 height 10
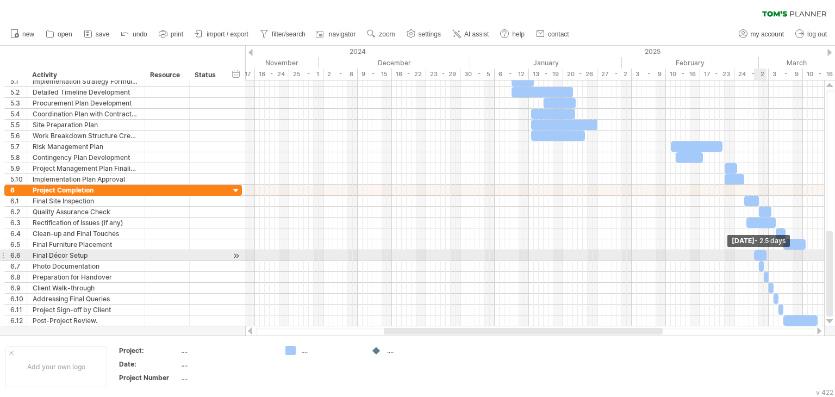
drag, startPoint x: 757, startPoint y: 252, endPoint x: 764, endPoint y: 252, distance: 7.6
click at [764, 252] on span at bounding box center [766, 255] width 4 height 10
drag, startPoint x: 759, startPoint y: 252, endPoint x: 811, endPoint y: 253, distance: 51.7
click at [811, 253] on div at bounding box center [811, 255] width 13 height 10
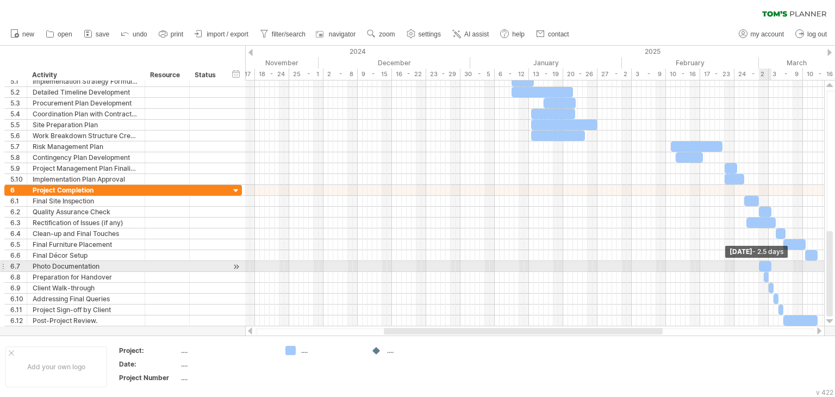
drag, startPoint x: 761, startPoint y: 264, endPoint x: 768, endPoint y: 264, distance: 7.1
click at [768, 264] on div at bounding box center [765, 266] width 13 height 10
drag, startPoint x: 763, startPoint y: 264, endPoint x: 821, endPoint y: 263, distance: 57.6
click at [821, 263] on div at bounding box center [824, 266] width 13 height 10
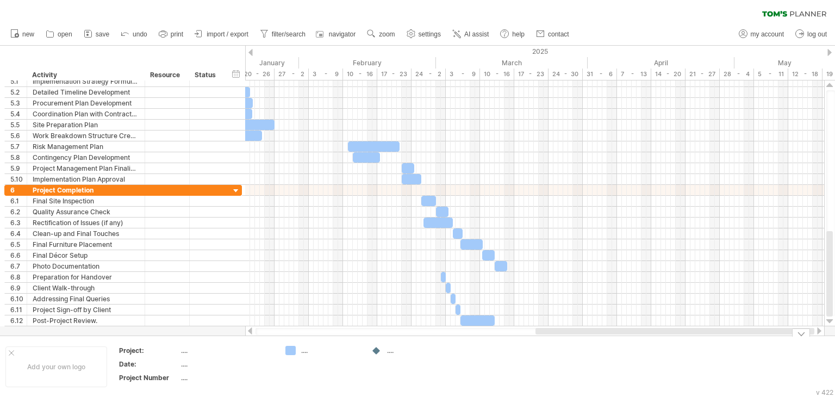
drag, startPoint x: 648, startPoint y: 333, endPoint x: 807, endPoint y: 337, distance: 158.8
click at [807, 337] on div "Trying to reach [DOMAIN_NAME] Connected again... 0% clear filter new 1" at bounding box center [417, 198] width 835 height 397
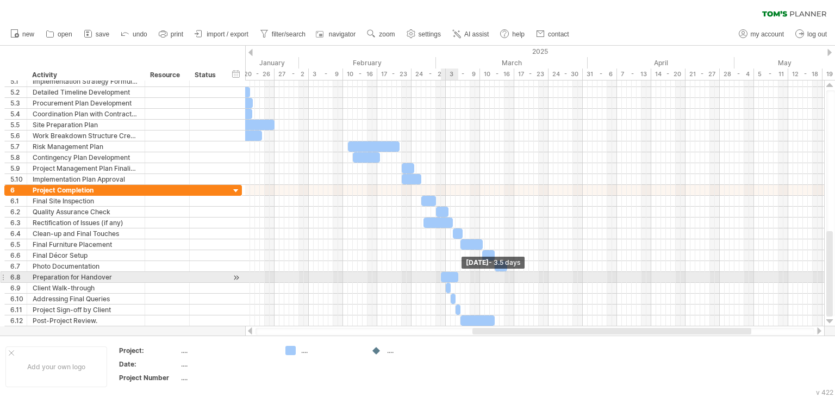
drag, startPoint x: 445, startPoint y: 276, endPoint x: 458, endPoint y: 277, distance: 13.1
click at [458, 277] on span at bounding box center [458, 277] width 4 height 10
drag, startPoint x: 450, startPoint y: 277, endPoint x: 503, endPoint y: 275, distance: 53.3
click at [503, 275] on div at bounding box center [503, 277] width 17 height 10
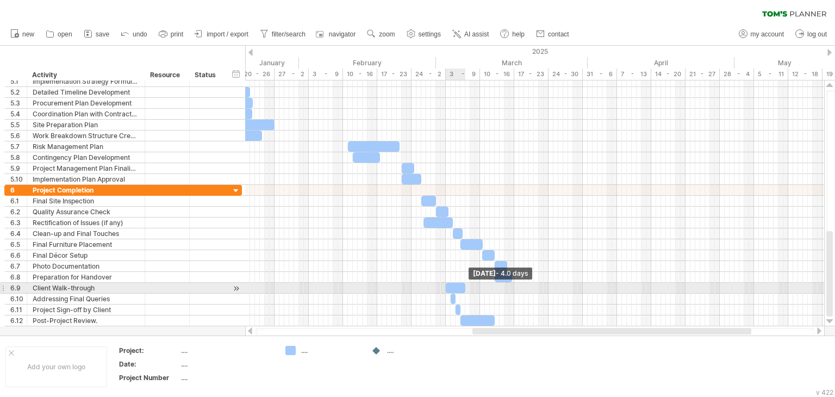
drag, startPoint x: 449, startPoint y: 287, endPoint x: 463, endPoint y: 286, distance: 14.2
click at [463, 286] on span at bounding box center [465, 288] width 4 height 10
drag, startPoint x: 451, startPoint y: 285, endPoint x: 506, endPoint y: 285, distance: 54.9
click at [506, 285] on div at bounding box center [510, 288] width 20 height 10
drag, startPoint x: 498, startPoint y: 283, endPoint x: 511, endPoint y: 285, distance: 12.7
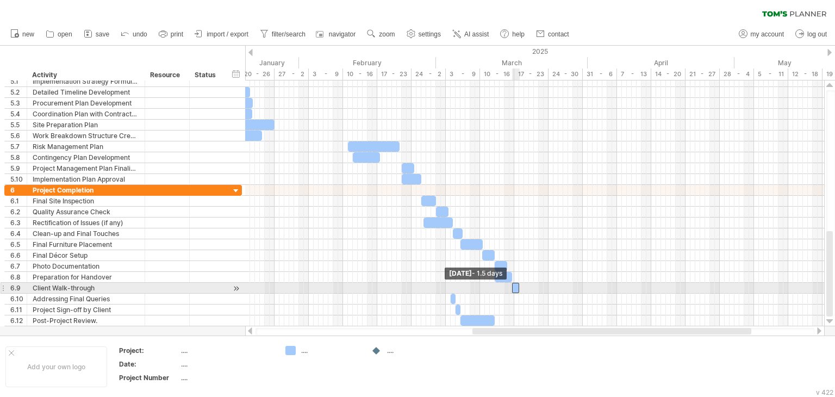
click at [511, 285] on span at bounding box center [512, 288] width 4 height 10
click at [517, 285] on span at bounding box center [517, 288] width 4 height 10
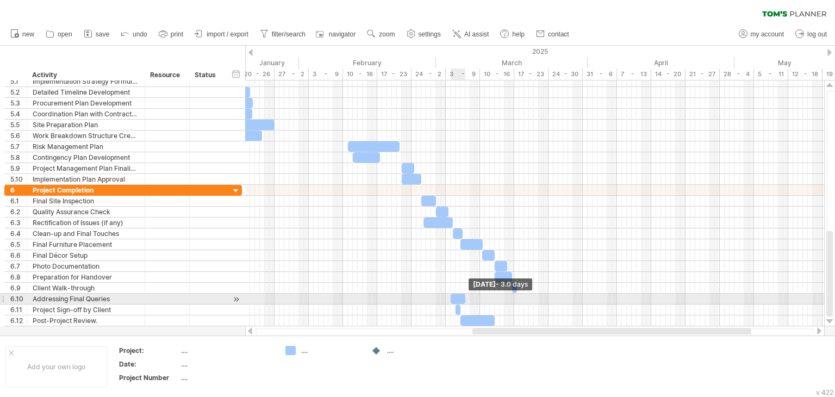
drag, startPoint x: 457, startPoint y: 300, endPoint x: 466, endPoint y: 299, distance: 9.3
click at [466, 299] on span at bounding box center [465, 299] width 4 height 10
drag, startPoint x: 459, startPoint y: 297, endPoint x: 520, endPoint y: 298, distance: 60.9
click at [520, 298] on div at bounding box center [519, 299] width 15 height 10
drag, startPoint x: 527, startPoint y: 296, endPoint x: 518, endPoint y: 298, distance: 10.0
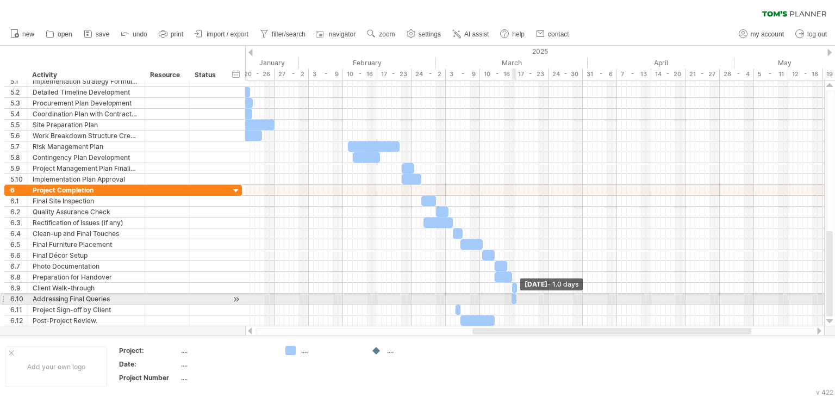
click at [518, 298] on span at bounding box center [516, 299] width 4 height 10
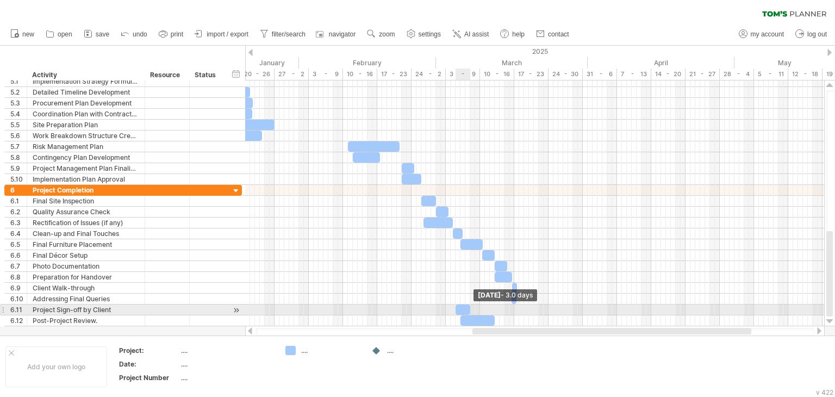
drag, startPoint x: 458, startPoint y: 307, endPoint x: 470, endPoint y: 307, distance: 12.0
click at [470, 307] on div at bounding box center [463, 309] width 15 height 10
drag, startPoint x: 461, startPoint y: 307, endPoint x: 518, endPoint y: 307, distance: 56.5
click at [518, 307] on div at bounding box center [520, 309] width 17 height 10
drag, startPoint x: 527, startPoint y: 306, endPoint x: 518, endPoint y: 308, distance: 9.5
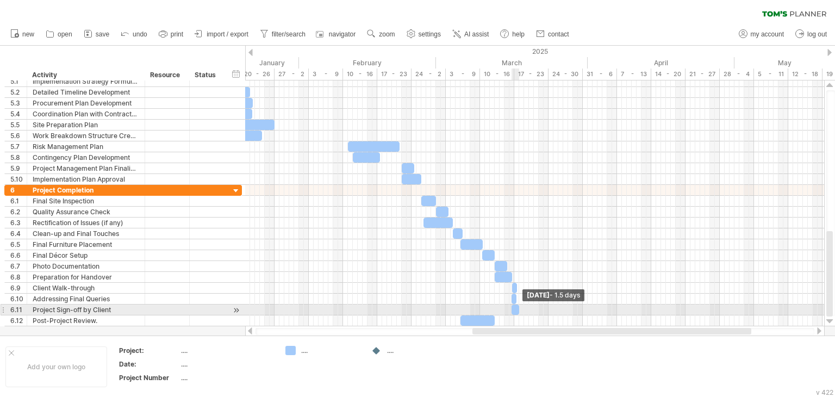
click at [518, 308] on span at bounding box center [519, 309] width 4 height 10
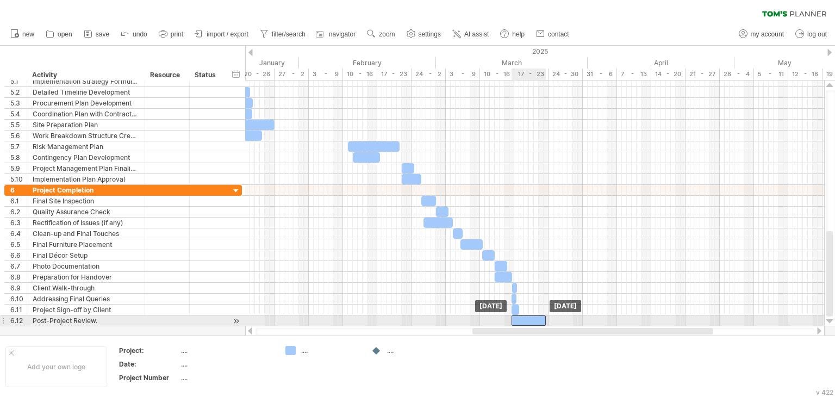
drag, startPoint x: 478, startPoint y: 316, endPoint x: 531, endPoint y: 318, distance: 52.2
click at [531, 318] on div at bounding box center [529, 320] width 34 height 10
drag, startPoint x: 546, startPoint y: 317, endPoint x: 522, endPoint y: 317, distance: 24.5
click at [522, 317] on span at bounding box center [521, 320] width 4 height 10
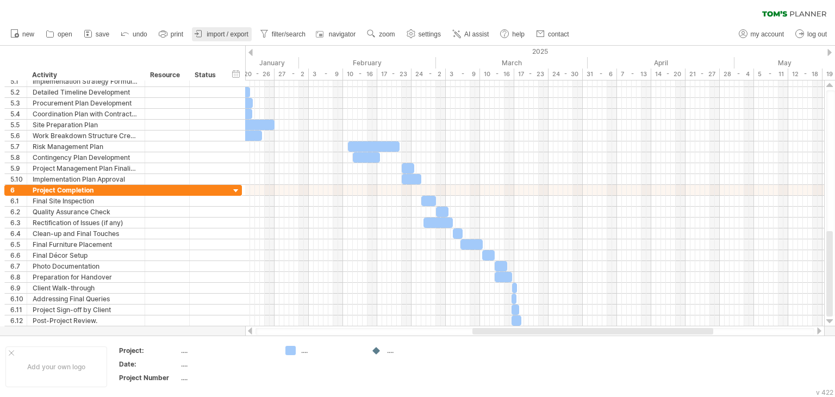
click at [217, 35] on span "import / export" at bounding box center [228, 34] width 42 height 8
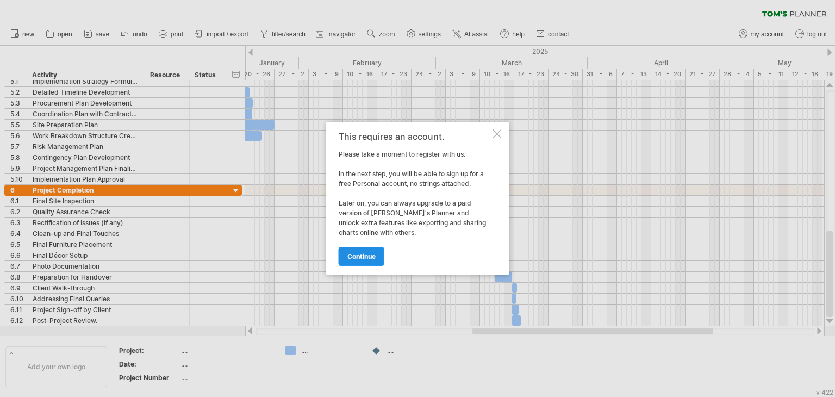
click at [374, 255] on span "continue" at bounding box center [361, 256] width 28 height 8
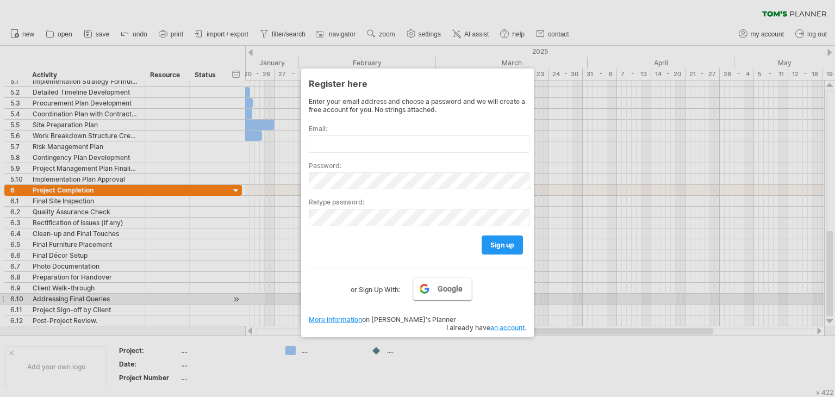
click at [434, 296] on link "Google" at bounding box center [442, 288] width 59 height 23
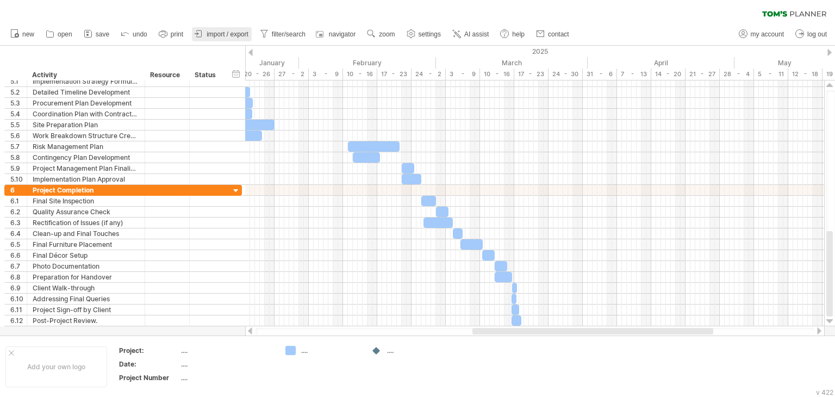
click at [226, 29] on link "import / export" at bounding box center [222, 34] width 60 height 14
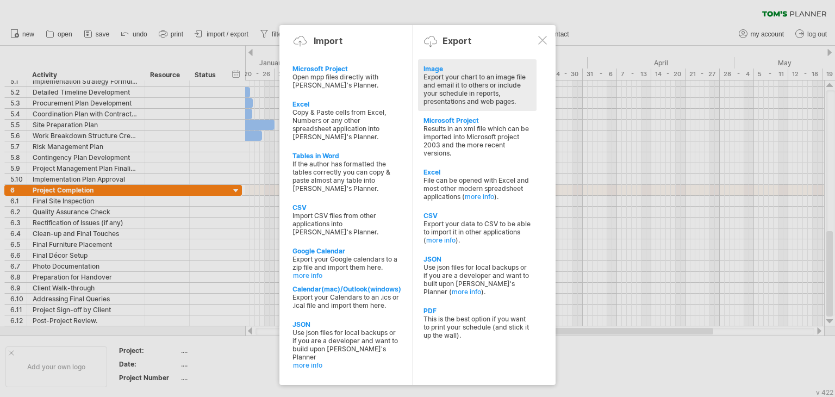
click at [426, 66] on div "Image" at bounding box center [478, 69] width 108 height 8
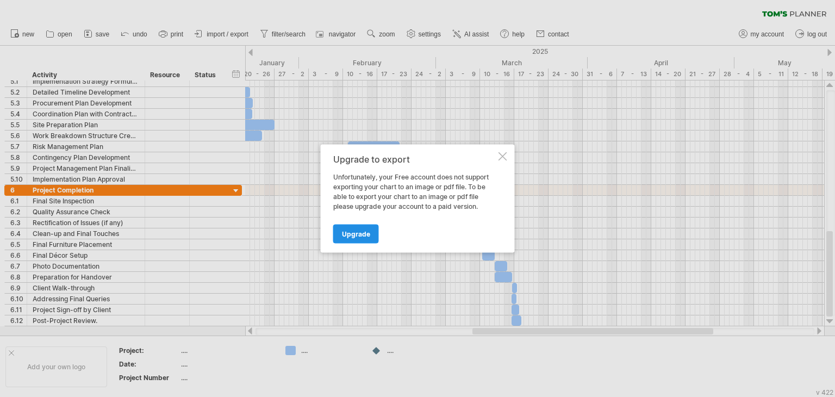
click at [360, 233] on span "Upgrade" at bounding box center [356, 234] width 28 height 8
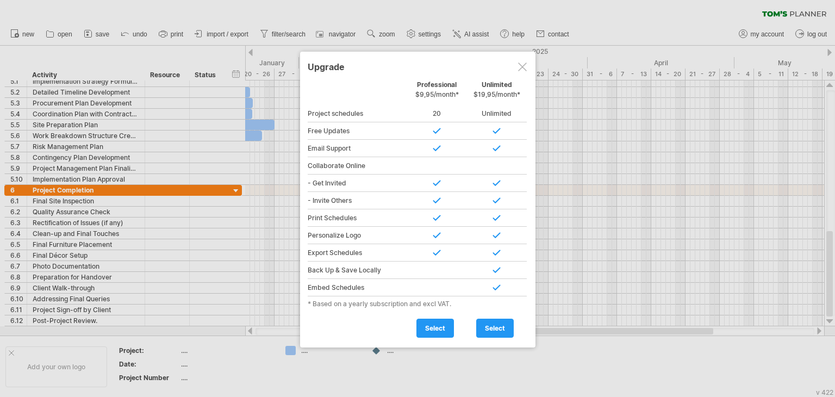
click at [576, 347] on div at bounding box center [417, 198] width 835 height 397
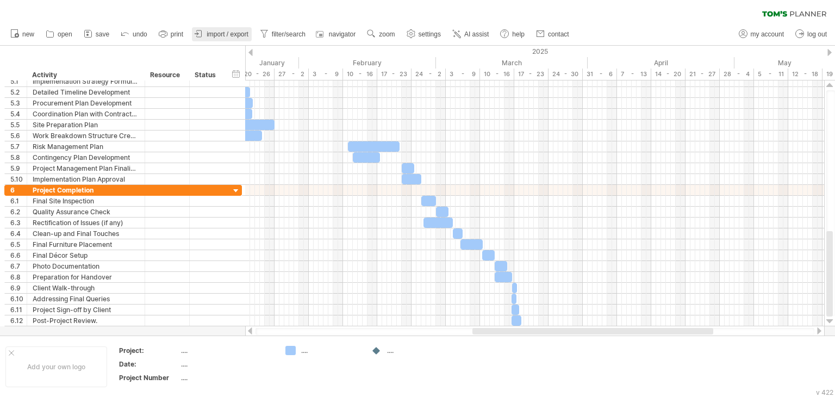
click at [218, 35] on span "import / export" at bounding box center [228, 34] width 42 height 8
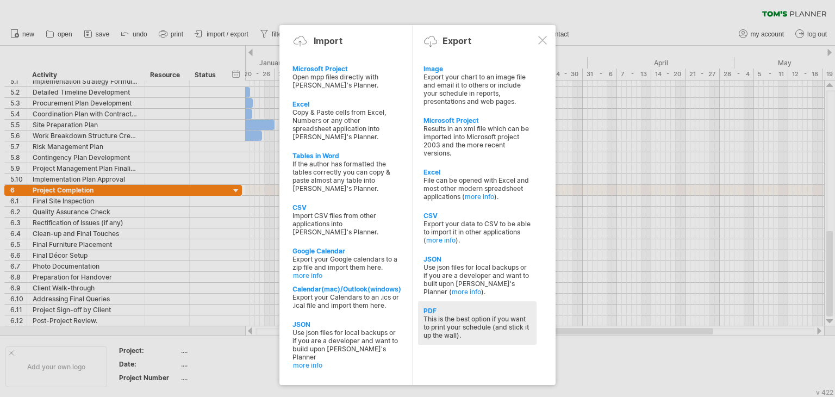
click at [433, 313] on div "PDF" at bounding box center [478, 311] width 108 height 8
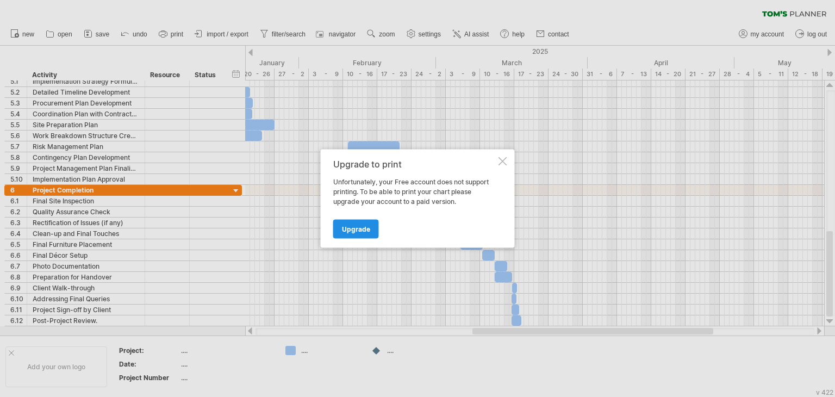
click at [364, 226] on span "Upgrade" at bounding box center [356, 229] width 28 height 8
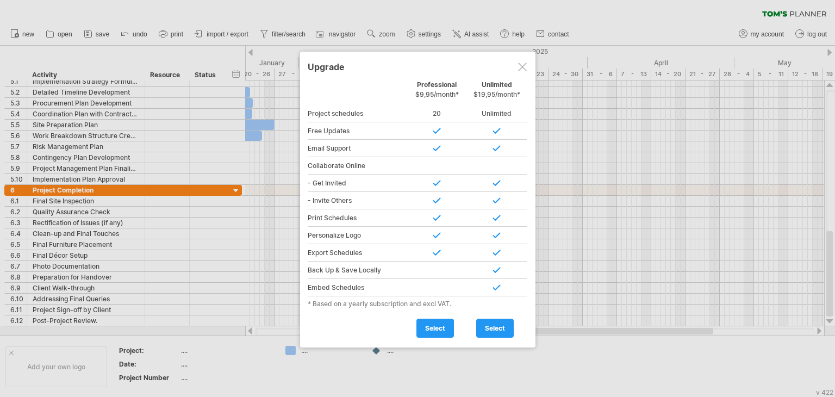
click at [607, 166] on div at bounding box center [417, 198] width 835 height 397
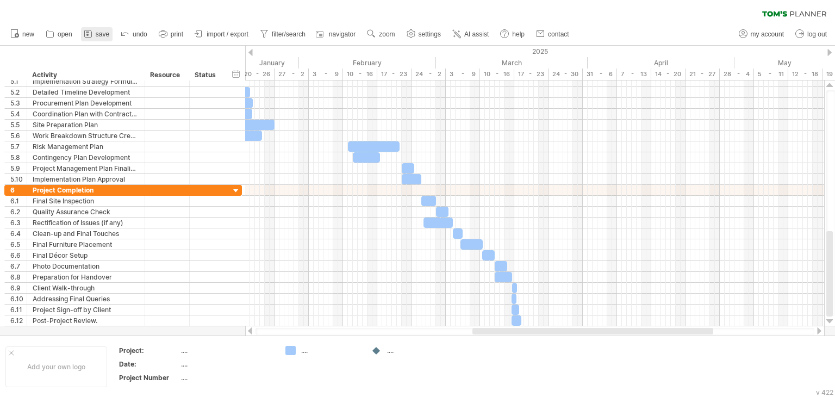
click at [94, 36] on link "save" at bounding box center [97, 34] width 32 height 14
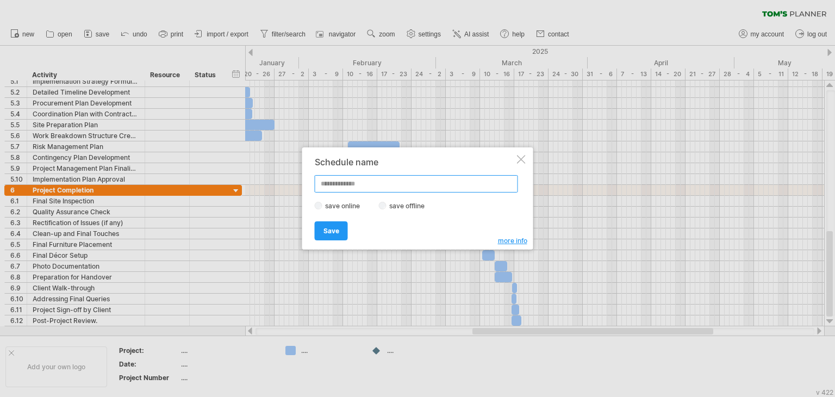
click at [377, 188] on input "text" at bounding box center [416, 183] width 203 height 17
type input "********"
click at [334, 233] on span "Save" at bounding box center [331, 231] width 16 height 8
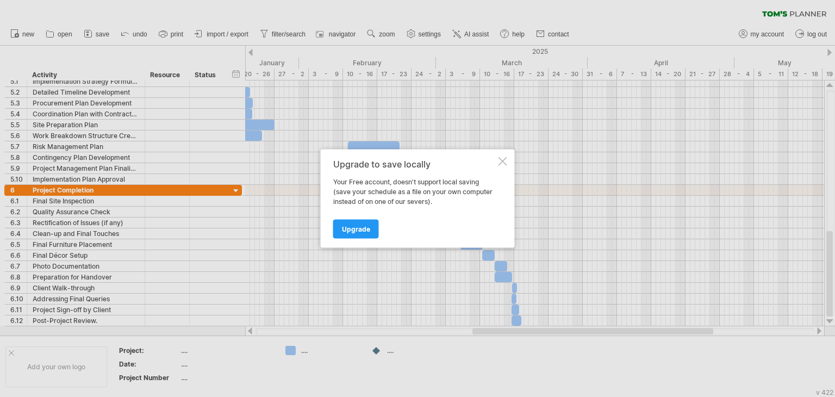
click at [505, 156] on div "Upgrade to save locally Your Free account, doesn't support local saving (save y…" at bounding box center [418, 199] width 194 height 98
click at [502, 161] on div at bounding box center [503, 161] width 9 height 9
